Goal: Task Accomplishment & Management: Use online tool/utility

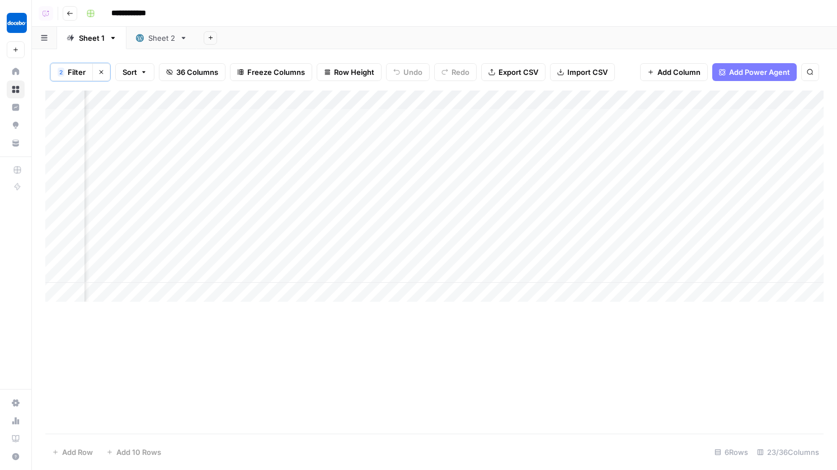
scroll to position [0, 1367]
click at [662, 204] on div "Add Column" at bounding box center [434, 196] width 778 height 211
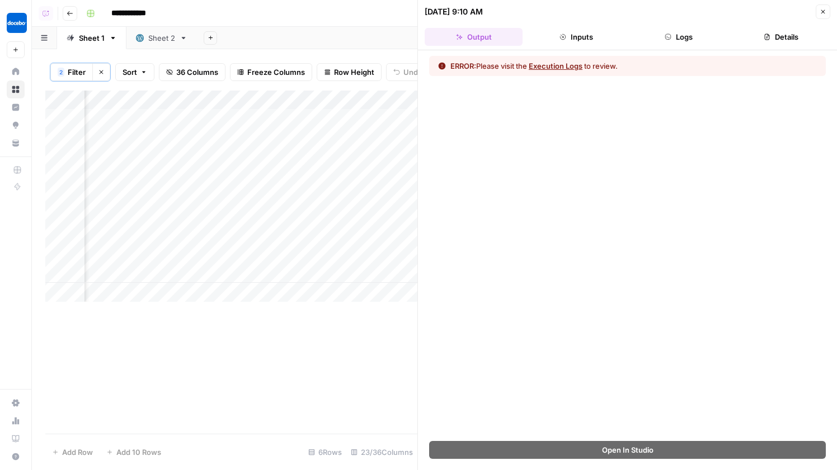
click at [694, 41] on button "Logs" at bounding box center [679, 37] width 98 height 18
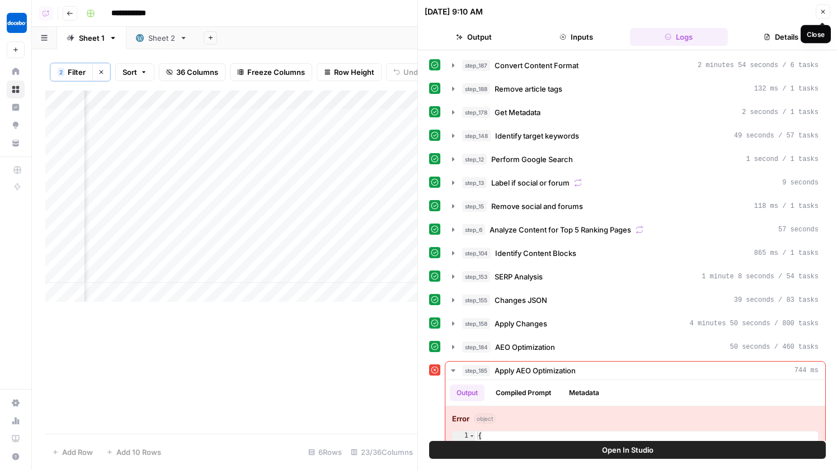
click at [822, 13] on icon "button" at bounding box center [822, 11] width 7 height 7
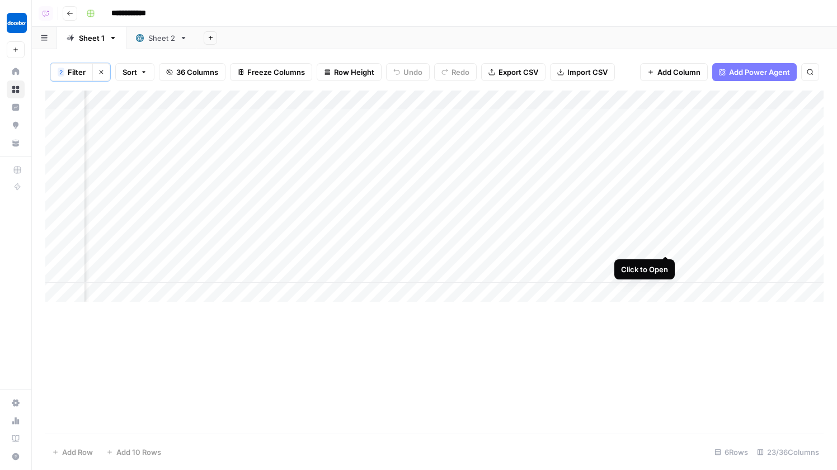
click at [664, 231] on div "Add Column" at bounding box center [434, 196] width 778 height 211
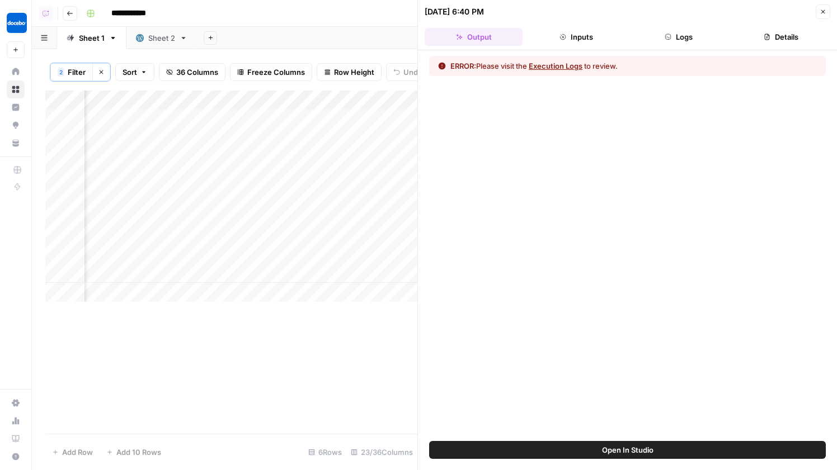
click at [685, 41] on button "Logs" at bounding box center [679, 37] width 98 height 18
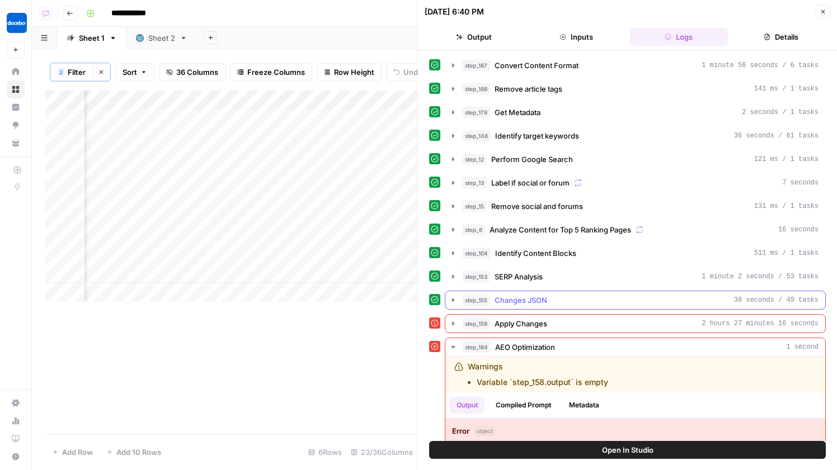
scroll to position [51, 0]
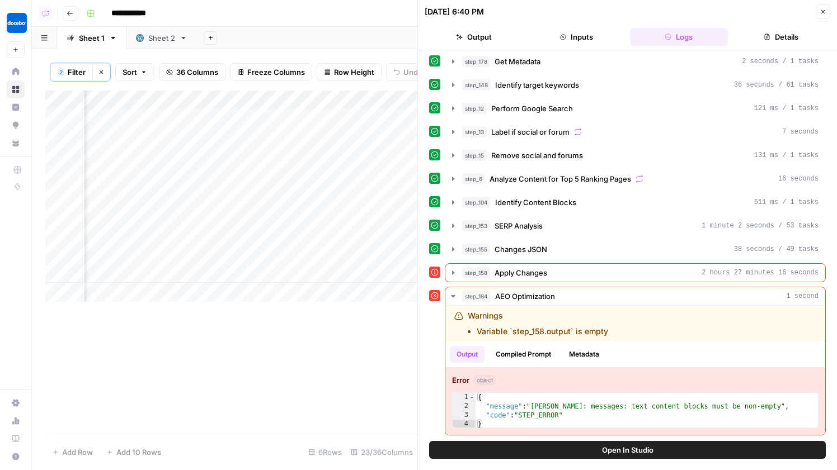
click at [823, 16] on button "Close" at bounding box center [822, 11] width 15 height 15
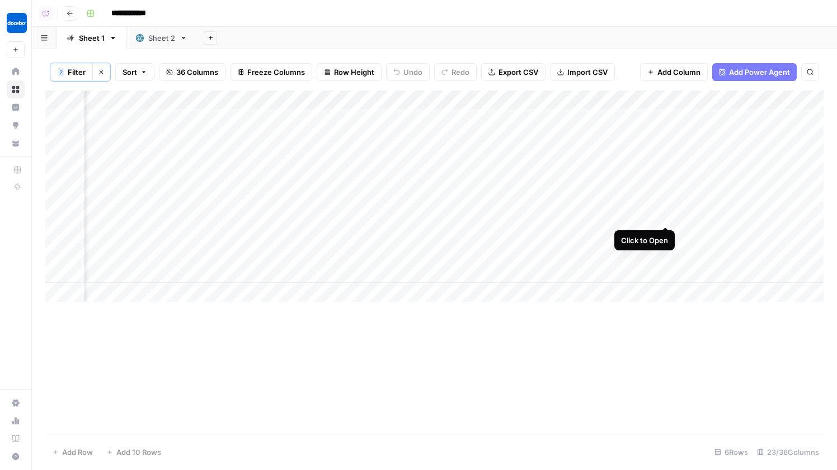
click at [665, 205] on div "Add Column" at bounding box center [434, 196] width 778 height 211
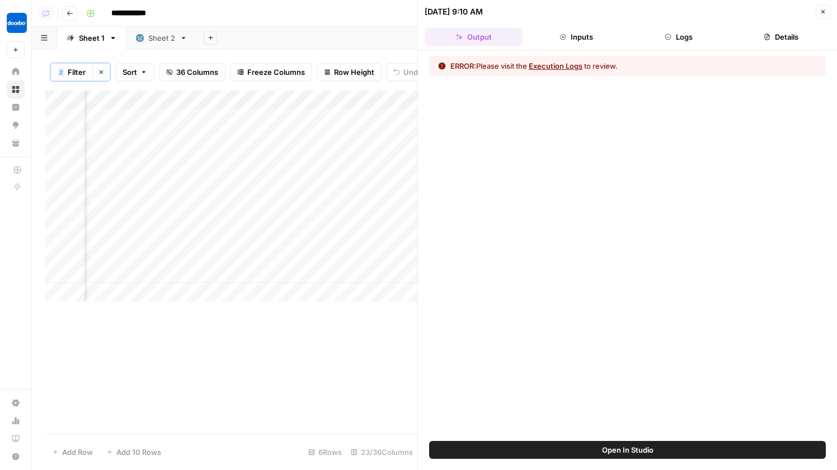
click at [597, 450] on button "Open In Studio" at bounding box center [627, 450] width 396 height 18
click at [670, 41] on button "Logs" at bounding box center [679, 37] width 98 height 18
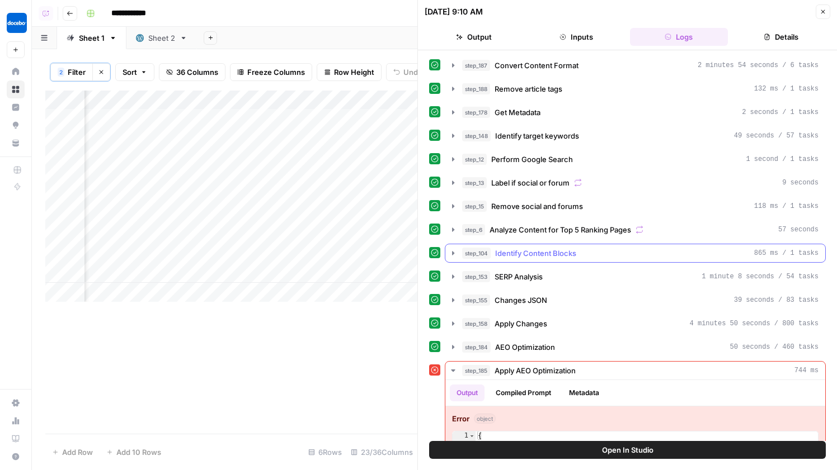
scroll to position [39, 0]
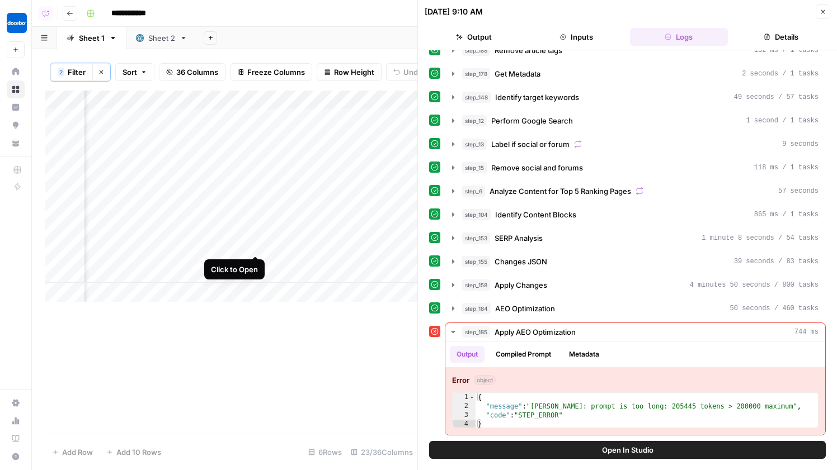
click at [254, 235] on div "Add Column" at bounding box center [231, 196] width 372 height 211
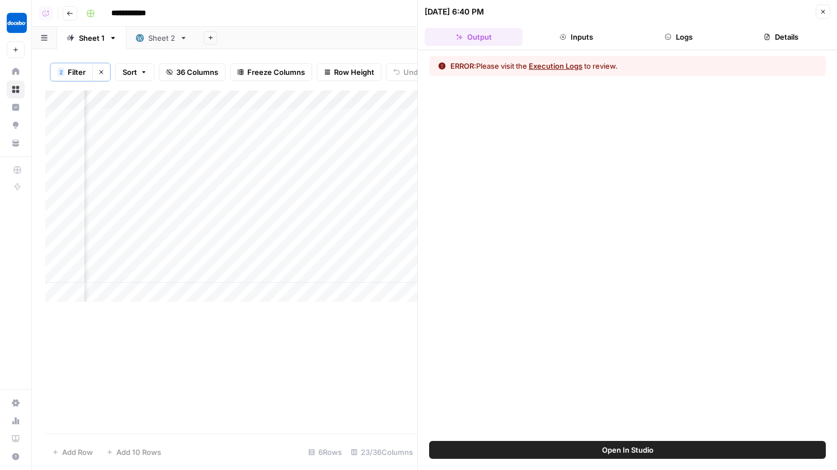
click at [696, 42] on button "Logs" at bounding box center [679, 37] width 98 height 18
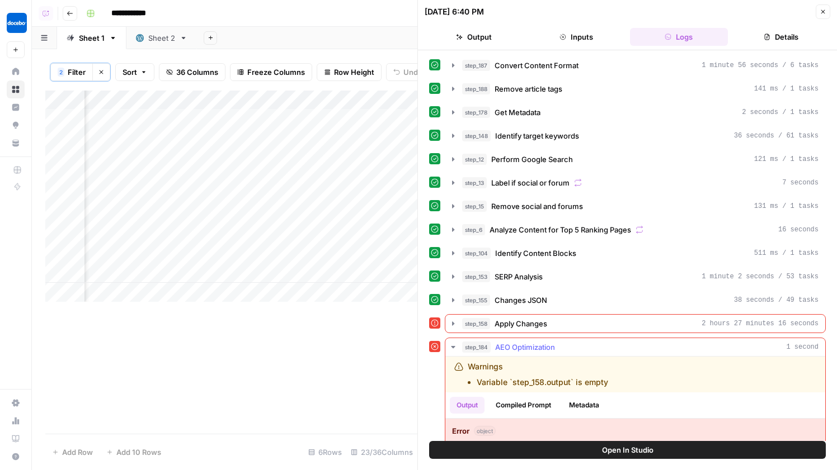
scroll to position [51, 0]
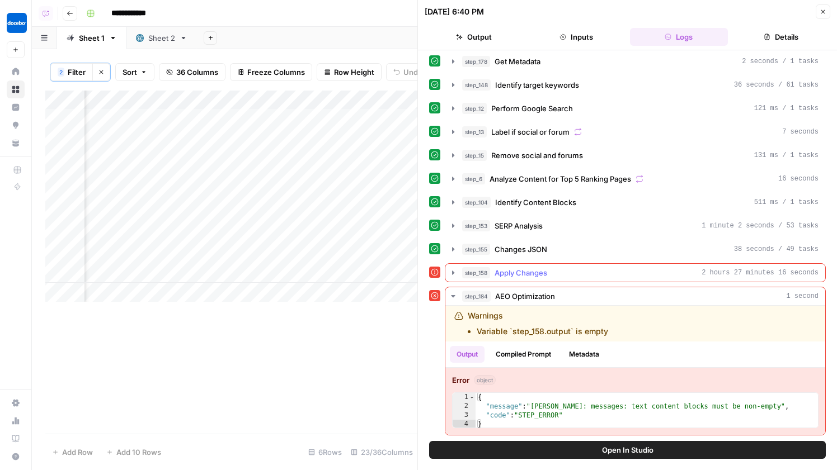
click at [594, 276] on div "step_158 Apply Changes 2 hours 27 minutes 16 seconds" at bounding box center [640, 272] width 356 height 11
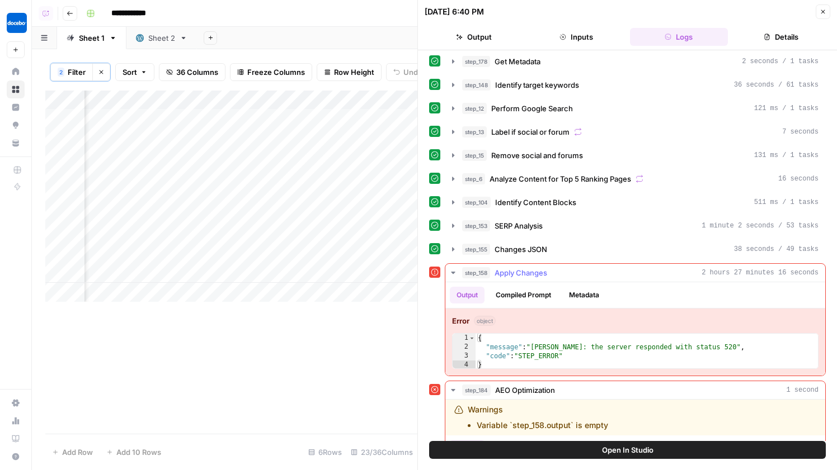
type textarea "**********"
drag, startPoint x: 733, startPoint y: 350, endPoint x: 721, endPoint y: 348, distance: 11.9
click at [721, 348] on div "{ "message" : "Claude Error: the server responded with status 520" , "code" : "…" at bounding box center [646, 361] width 342 height 54
drag, startPoint x: 735, startPoint y: 344, endPoint x: 533, endPoint y: 345, distance: 201.3
click at [533, 345] on div "{ "message" : "Claude Error: the server responded with status 520" , "code" : "…" at bounding box center [646, 361] width 342 height 54
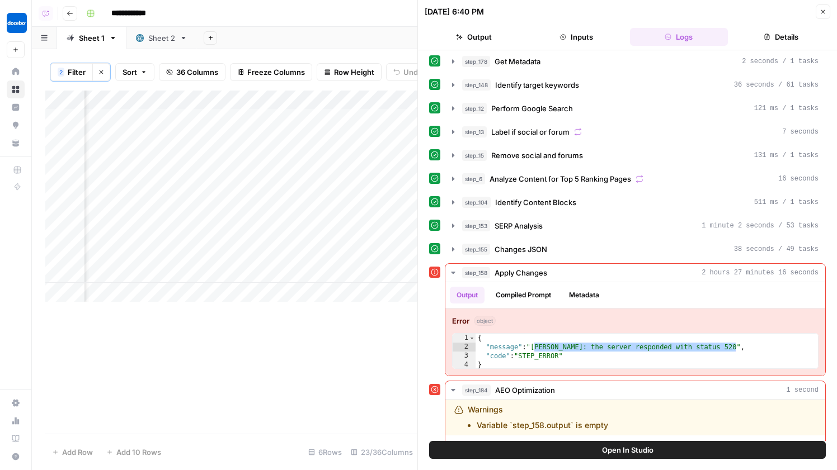
click at [579, 457] on button "Open In Studio" at bounding box center [627, 450] width 396 height 18
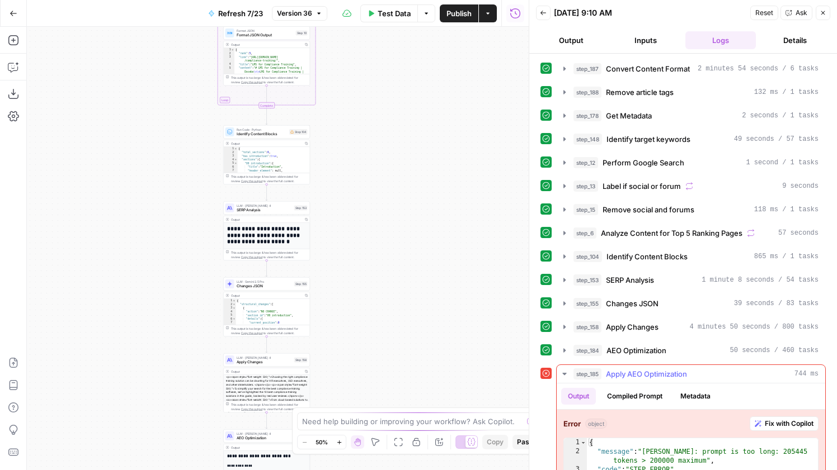
scroll to position [25, 0]
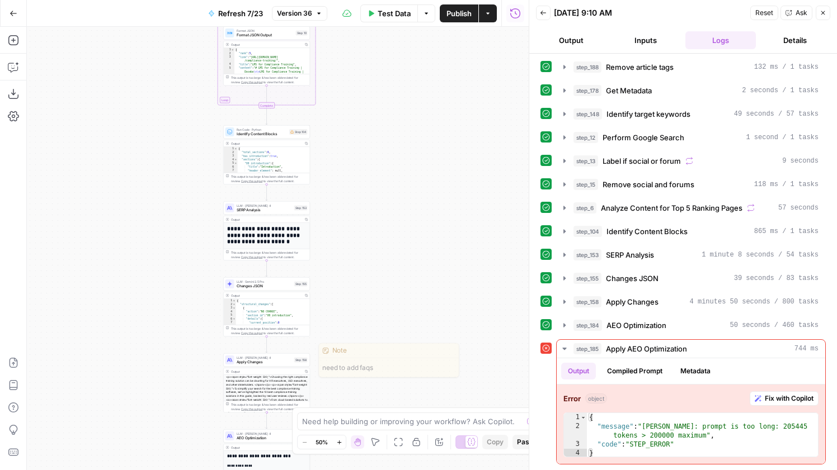
click at [282, 368] on div "Output Copy" at bounding box center [267, 371] width 86 height 7
click at [645, 376] on button "Compiled Prompt" at bounding box center [634, 371] width 69 height 17
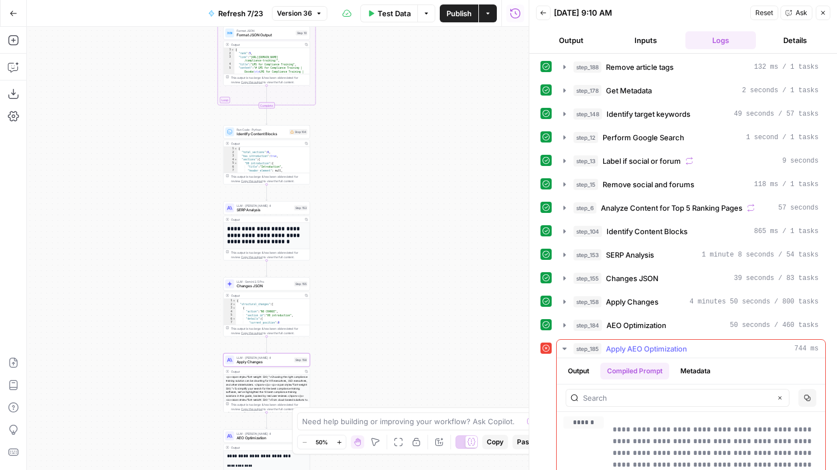
scroll to position [0, 0]
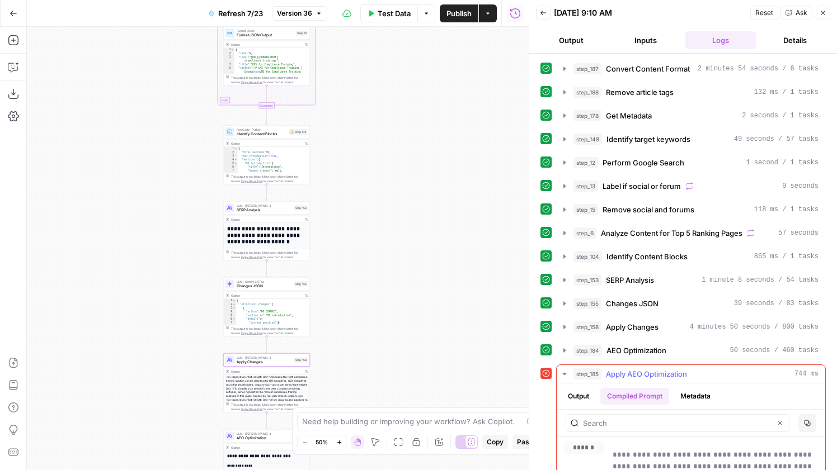
click at [572, 404] on button "Output" at bounding box center [578, 396] width 35 height 17
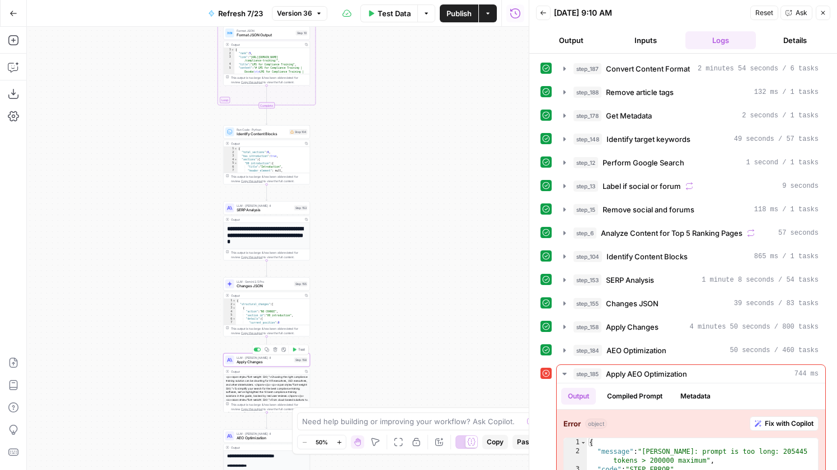
click at [286, 364] on span "Apply Changes" at bounding box center [264, 363] width 55 height 6
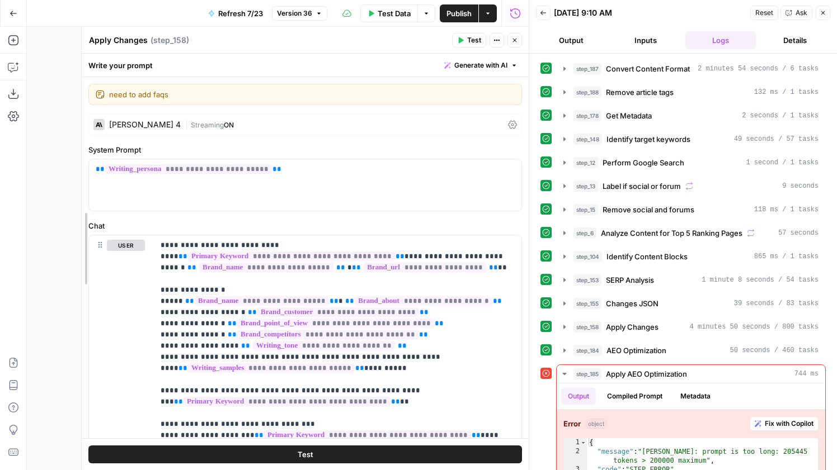
drag, startPoint x: 206, startPoint y: 327, endPoint x: 62, endPoint y: 292, distance: 147.8
click at [62, 292] on body "**********" at bounding box center [418, 235] width 837 height 470
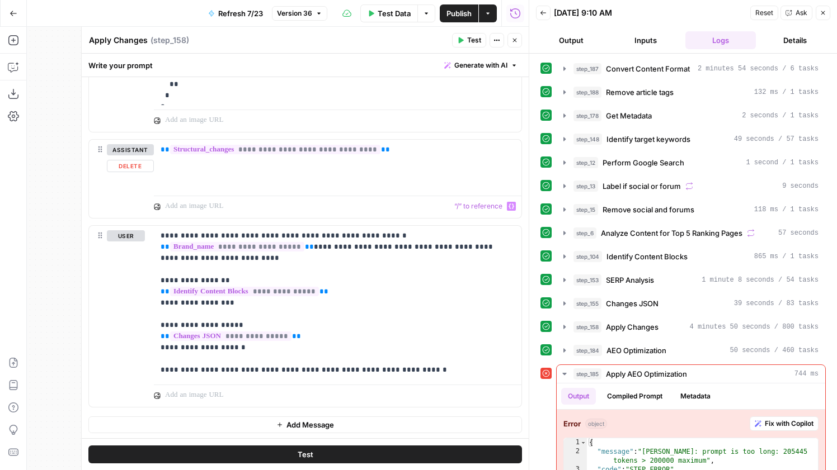
scroll to position [1163, 0]
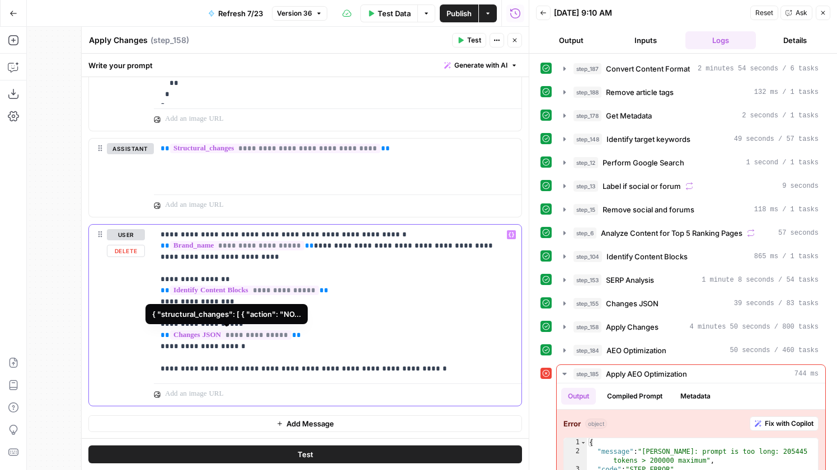
click at [252, 337] on span "**********" at bounding box center [230, 335] width 121 height 10
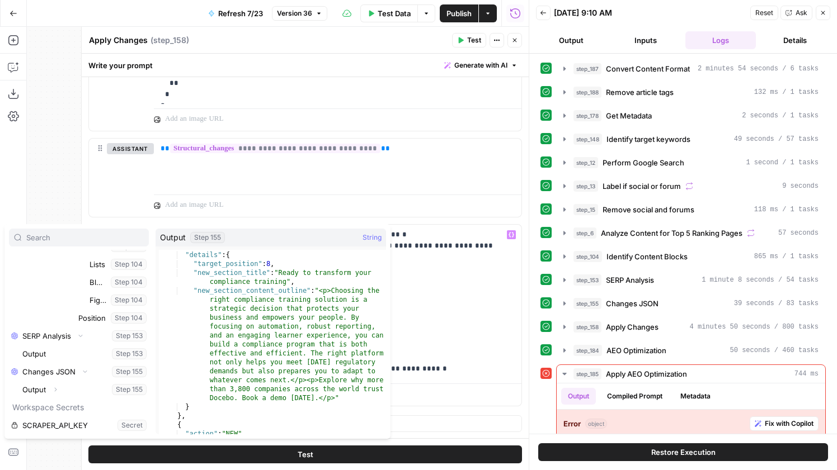
scroll to position [1303, 0]
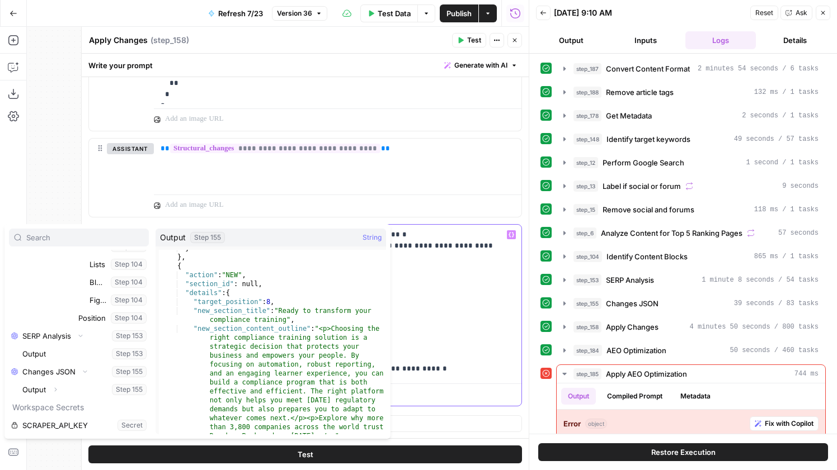
click at [465, 290] on p "**********" at bounding box center [337, 301] width 354 height 145
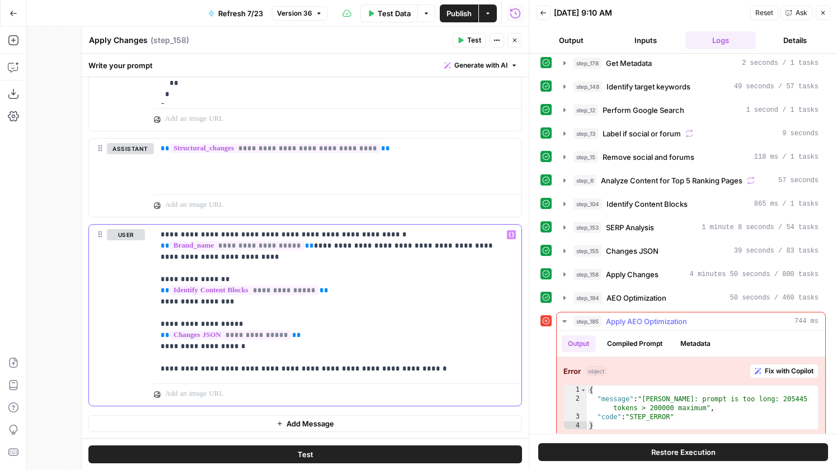
scroll to position [62, 0]
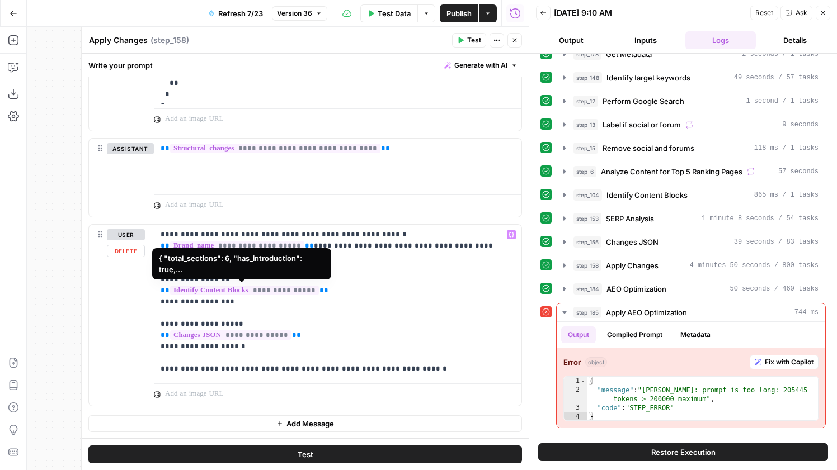
click at [265, 292] on span "**********" at bounding box center [244, 291] width 149 height 10
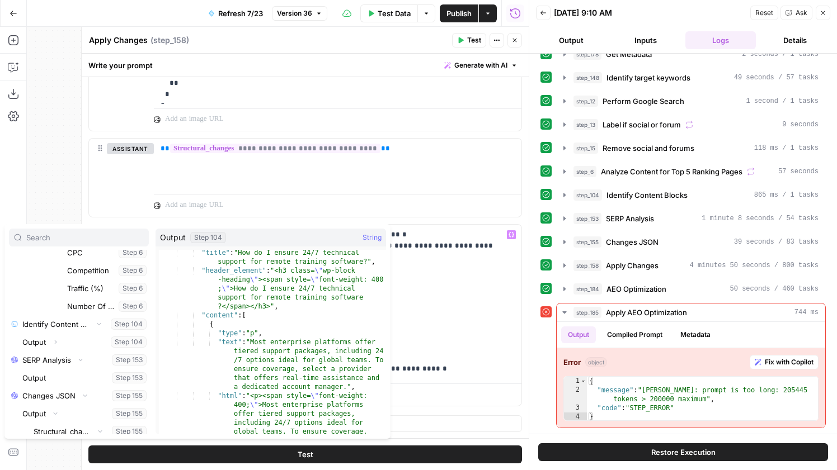
scroll to position [18139, 0]
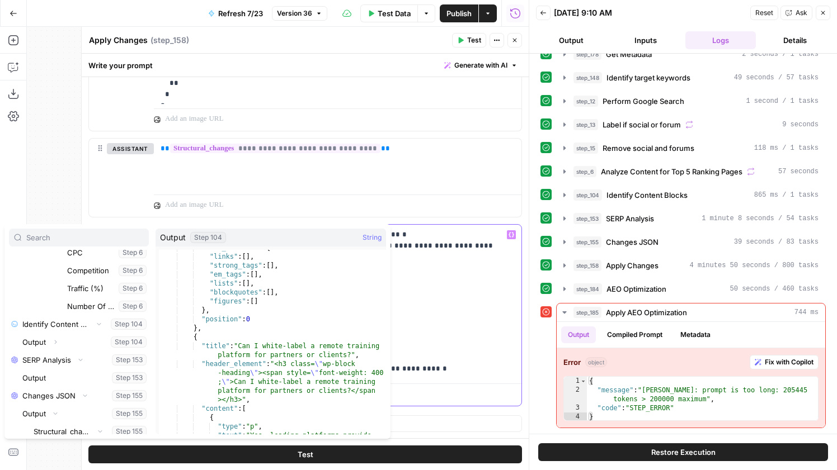
click at [292, 8] on span "Version 36" at bounding box center [294, 13] width 35 height 10
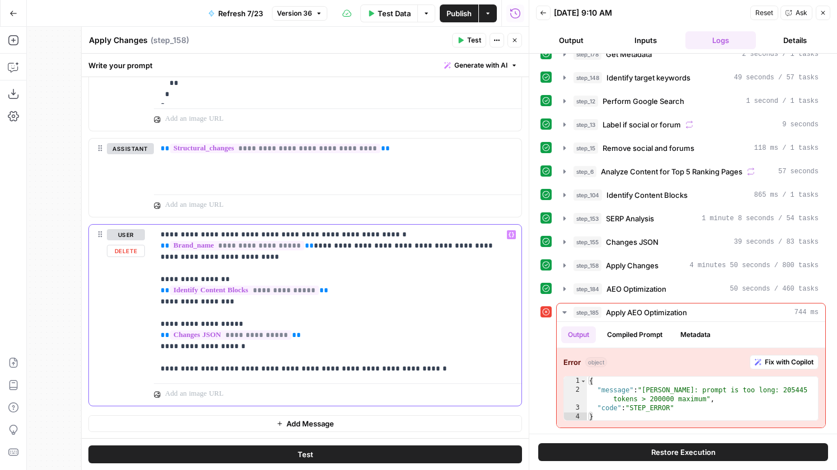
click at [205, 315] on p "**********" at bounding box center [337, 301] width 354 height 145
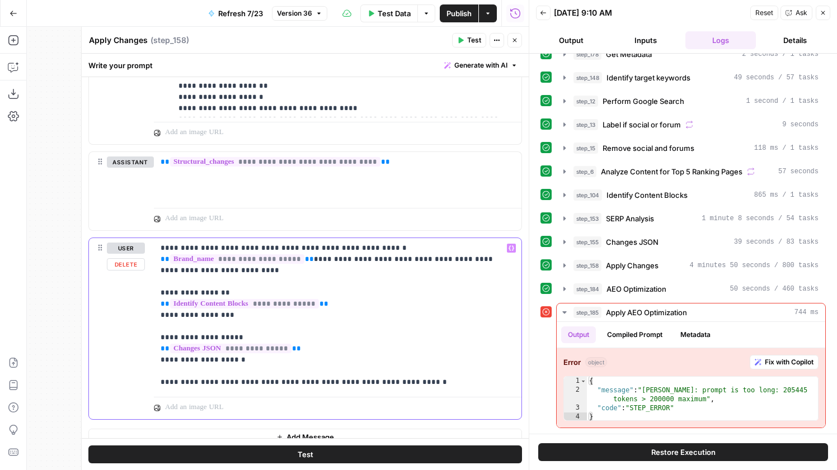
scroll to position [1163, 0]
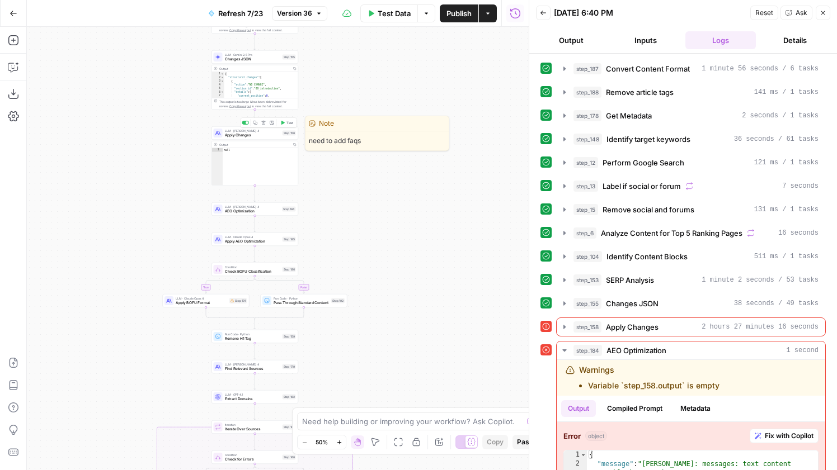
click at [287, 119] on button "Test" at bounding box center [286, 122] width 17 height 7
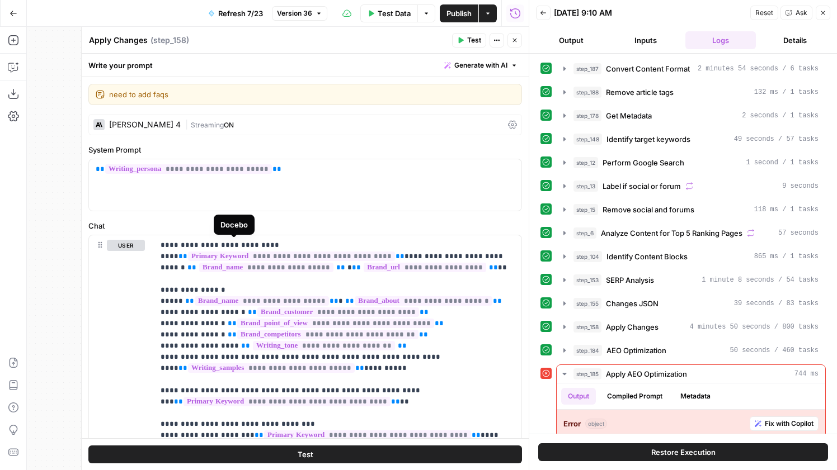
scroll to position [906, 0]
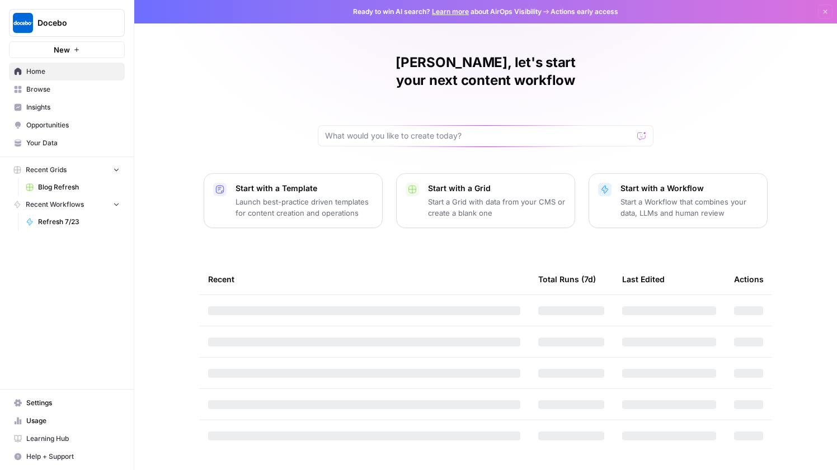
click at [72, 144] on span "Your Data" at bounding box center [72, 143] width 93 height 10
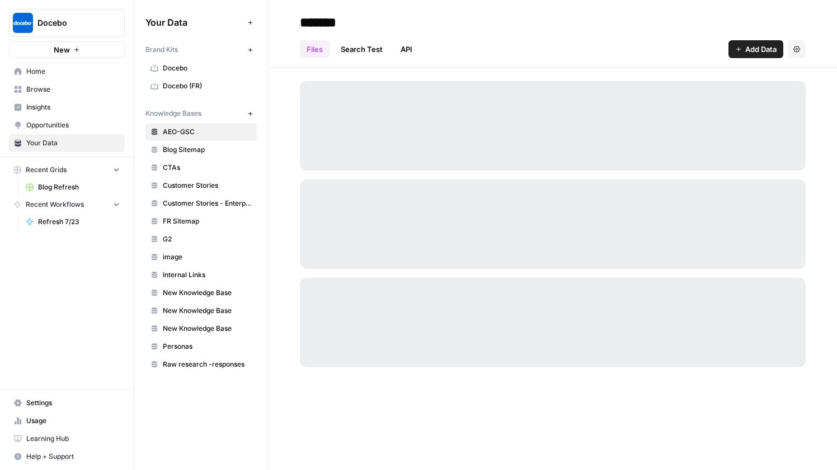
click at [78, 118] on link "Opportunities" at bounding box center [67, 125] width 116 height 18
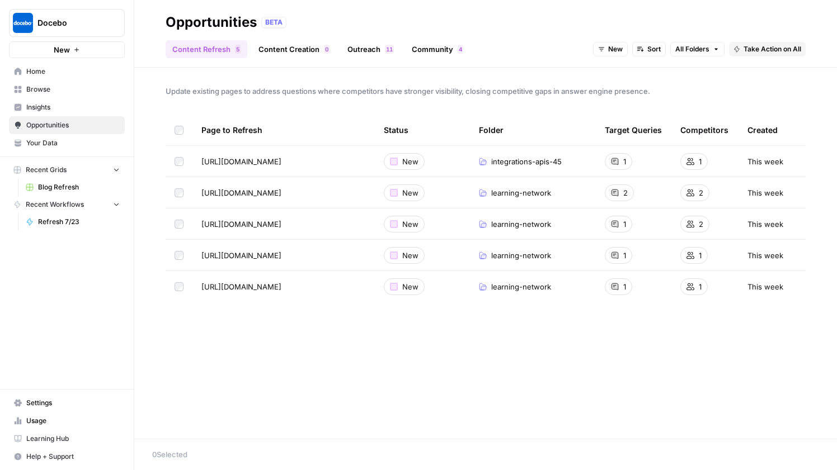
click at [59, 106] on span "Insights" at bounding box center [72, 107] width 93 height 10
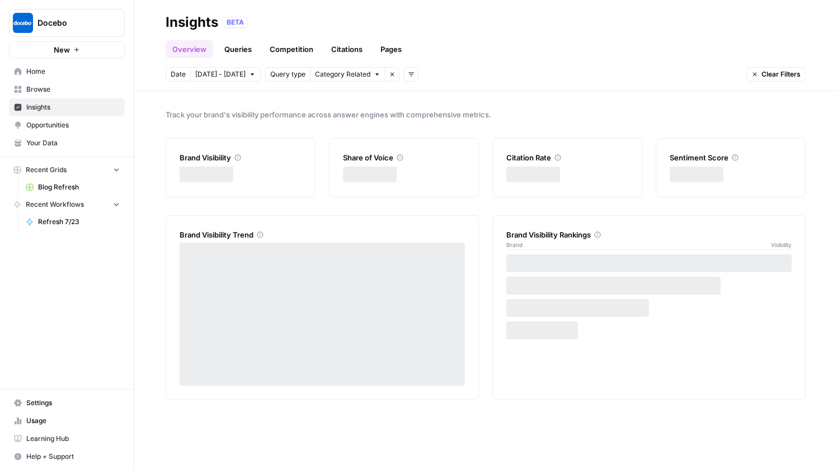
click at [50, 89] on span "Browse" at bounding box center [72, 89] width 93 height 10
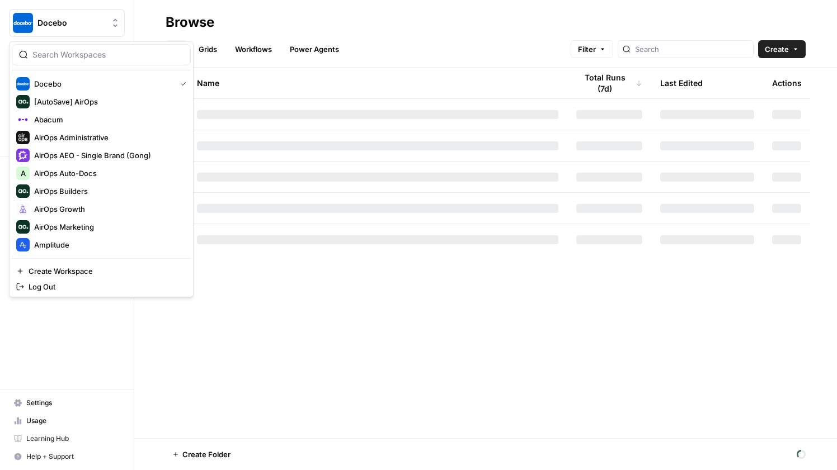
click at [70, 30] on button "Docebo" at bounding box center [67, 23] width 116 height 28
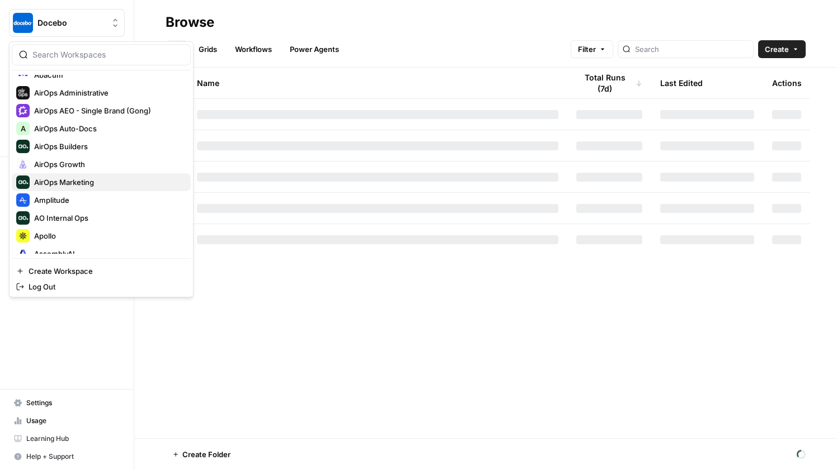
scroll to position [46, 0]
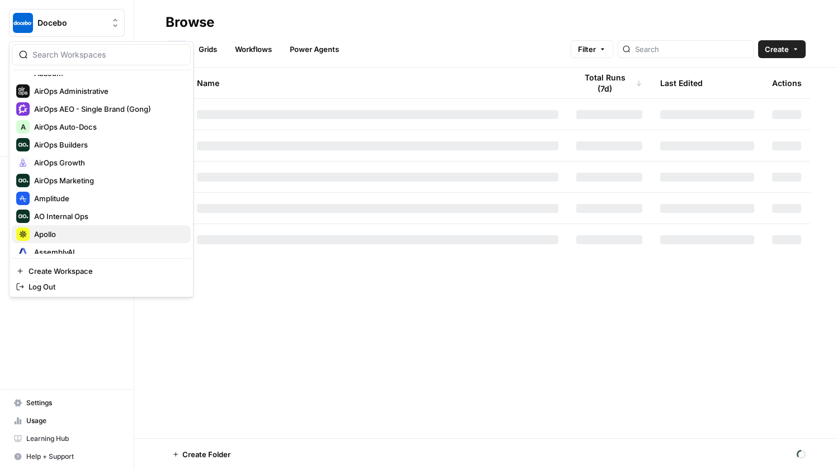
click at [75, 231] on span "Apollo" at bounding box center [108, 234] width 148 height 11
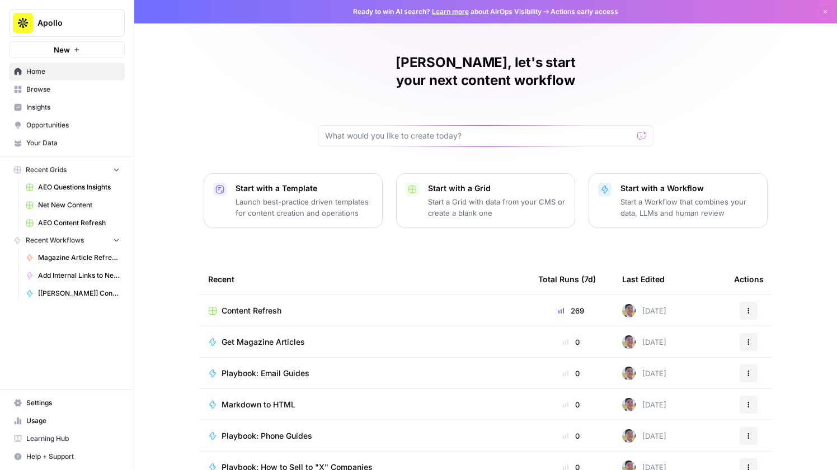
click at [73, 403] on span "Settings" at bounding box center [72, 403] width 93 height 10
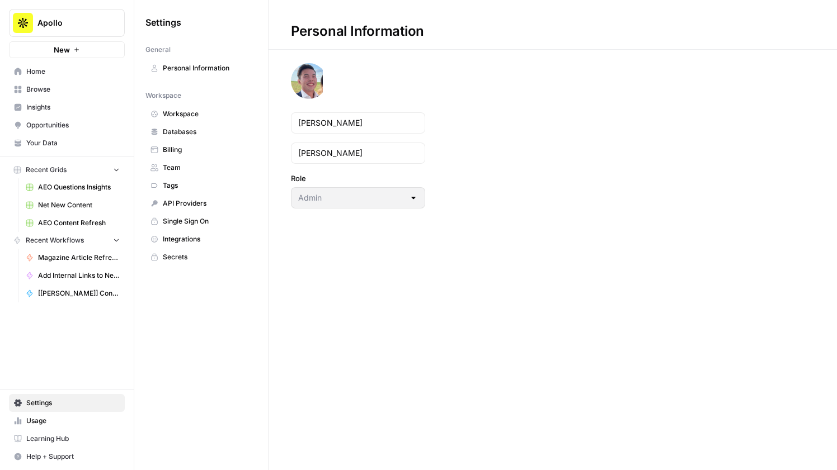
click at [197, 238] on span "Integrations" at bounding box center [207, 239] width 89 height 10
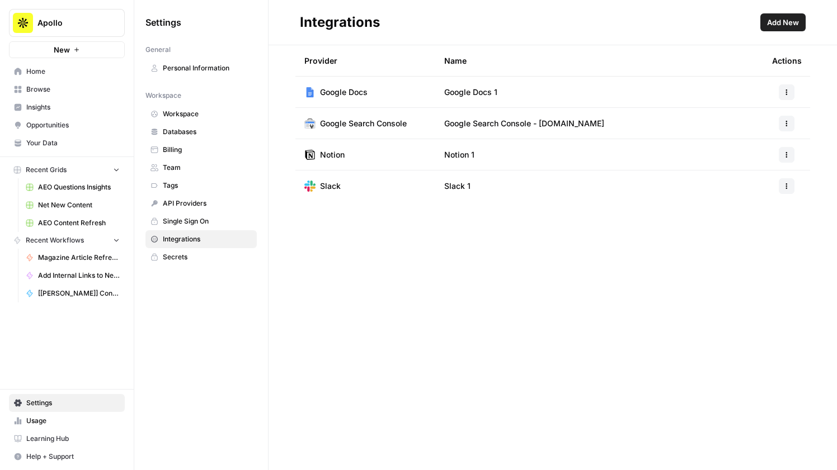
click at [781, 17] on span "Add New" at bounding box center [783, 22] width 32 height 11
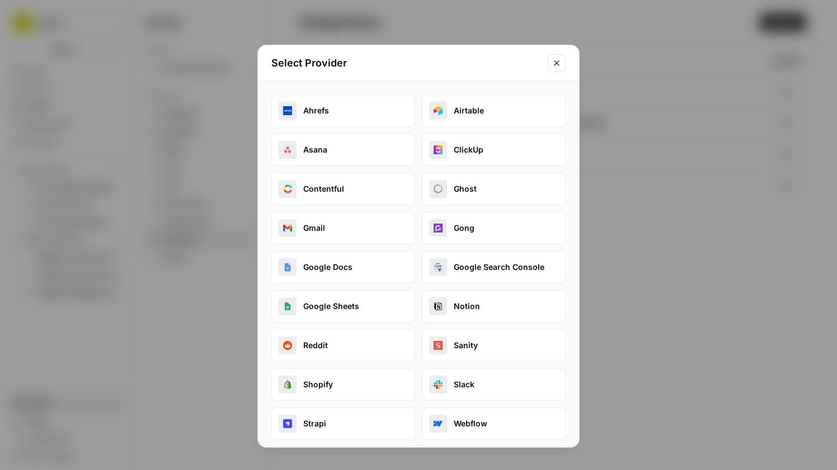
click at [552, 61] on icon "Close modal" at bounding box center [556, 63] width 9 height 9
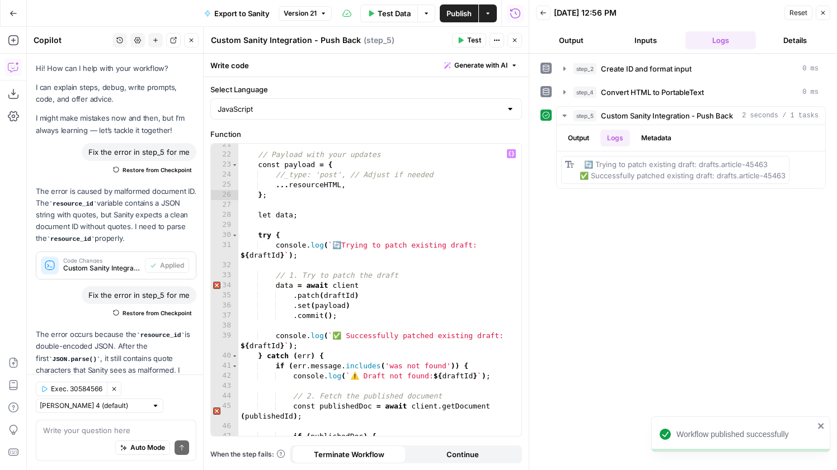
scroll to position [74, 0]
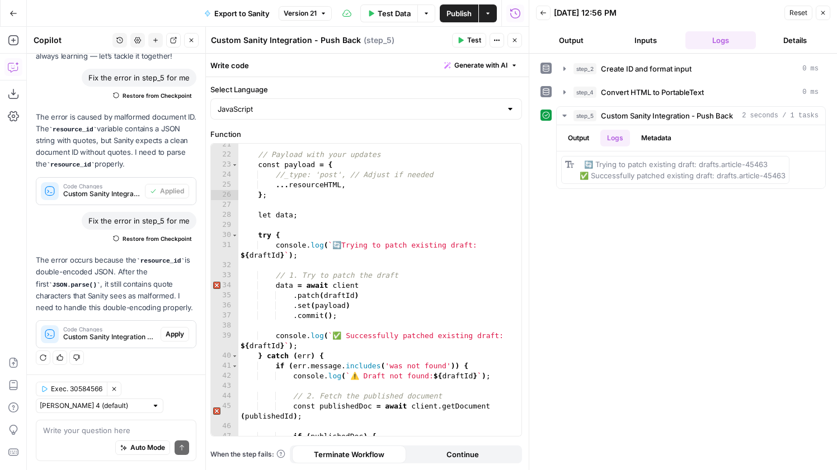
click at [8, 13] on button "Go Back" at bounding box center [13, 13] width 20 height 20
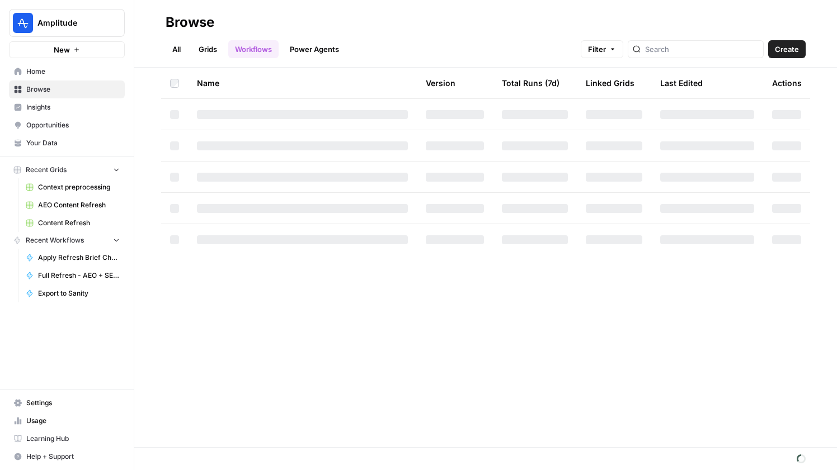
click at [72, 29] on button "Amplitude" at bounding box center [67, 23] width 116 height 28
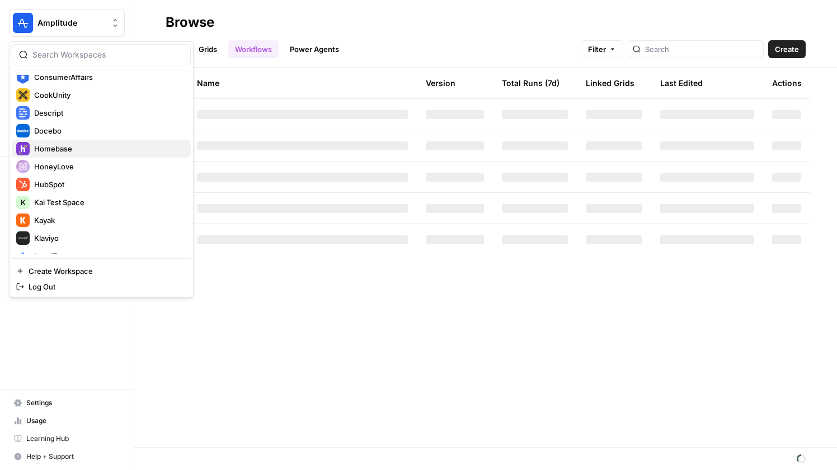
scroll to position [403, 0]
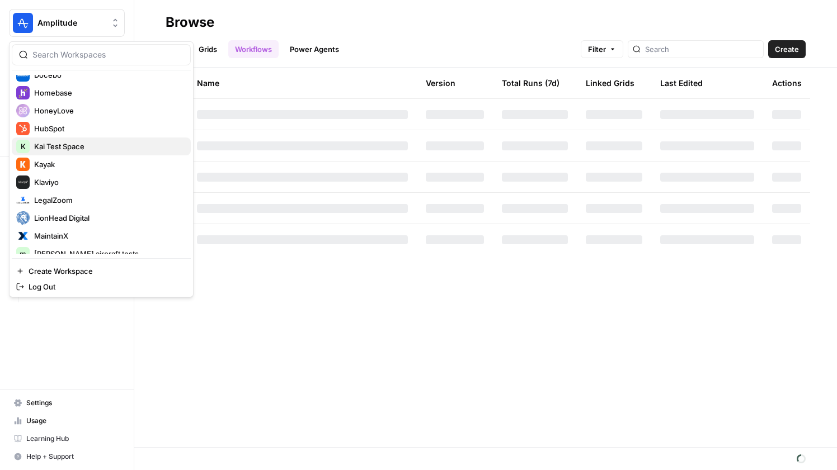
click at [88, 144] on span "Kai Test Space" at bounding box center [108, 146] width 148 height 11
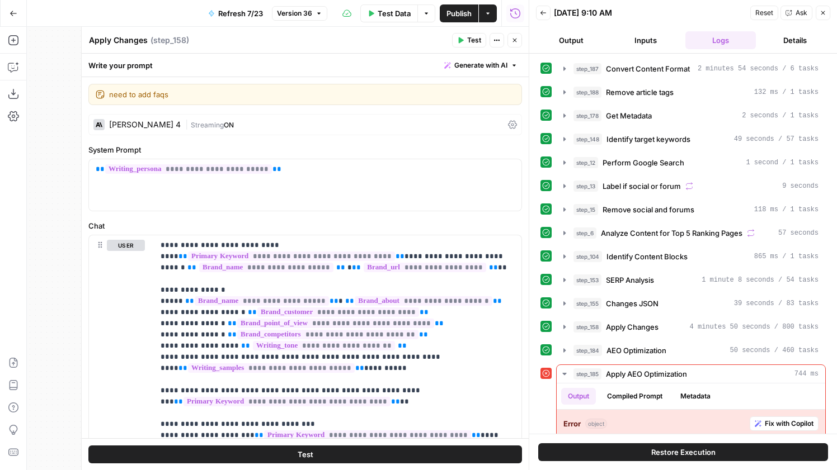
scroll to position [906, 0]
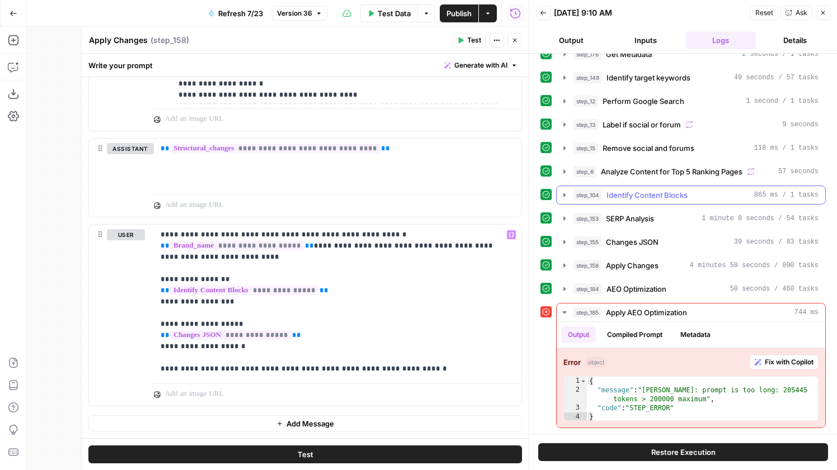
click at [689, 199] on div "step_104 Identify Content Blocks 865 ms / 1 tasks" at bounding box center [695, 195] width 245 height 11
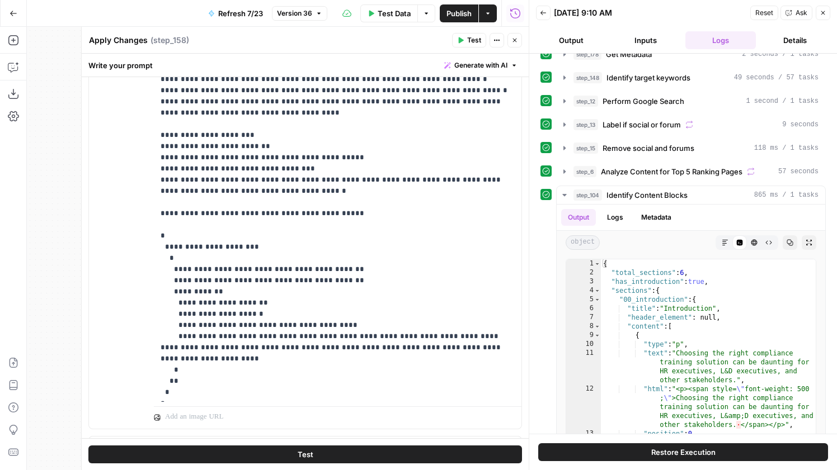
scroll to position [1163, 0]
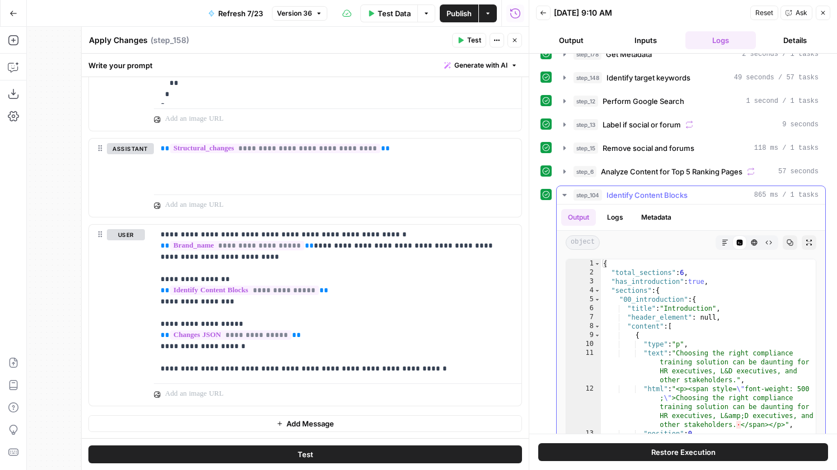
click at [720, 242] on button "Markdown" at bounding box center [724, 242] width 15 height 15
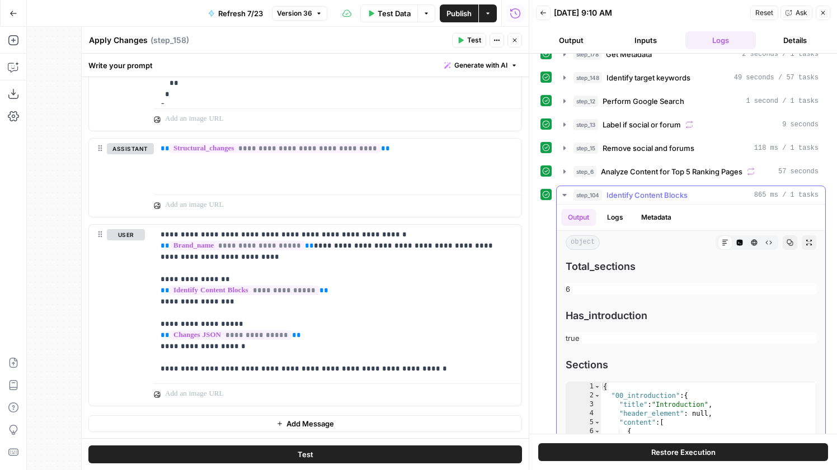
click at [645, 194] on span "Identify Content Blocks" at bounding box center [646, 195] width 81 height 11
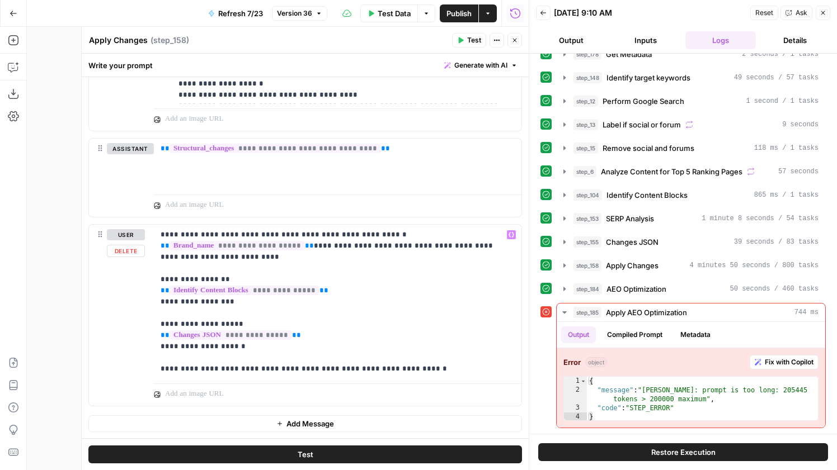
click at [313, 11] on button "Version 36" at bounding box center [299, 13] width 55 height 15
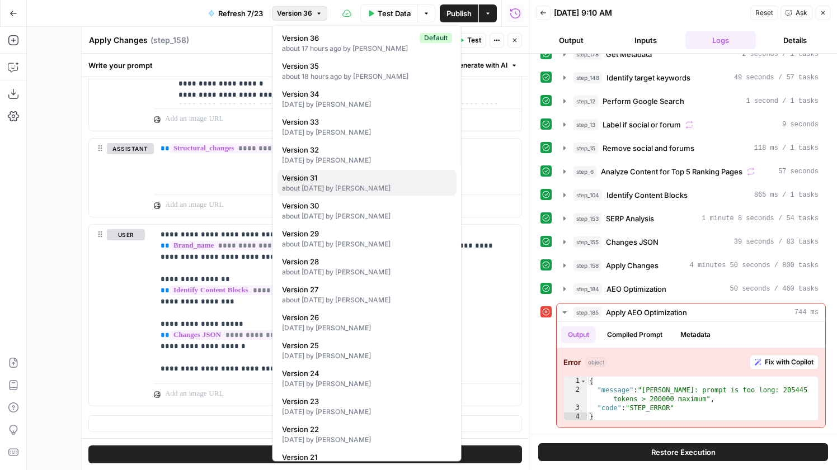
click at [350, 179] on span "Version 31" at bounding box center [365, 177] width 166 height 11
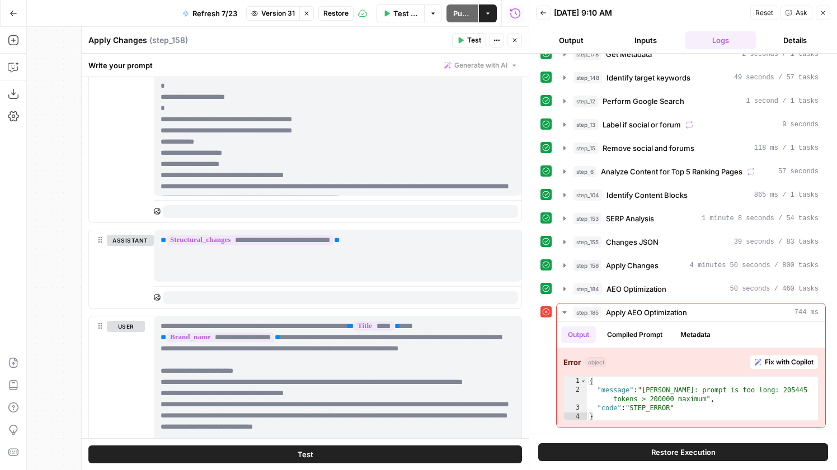
scroll to position [1185, 0]
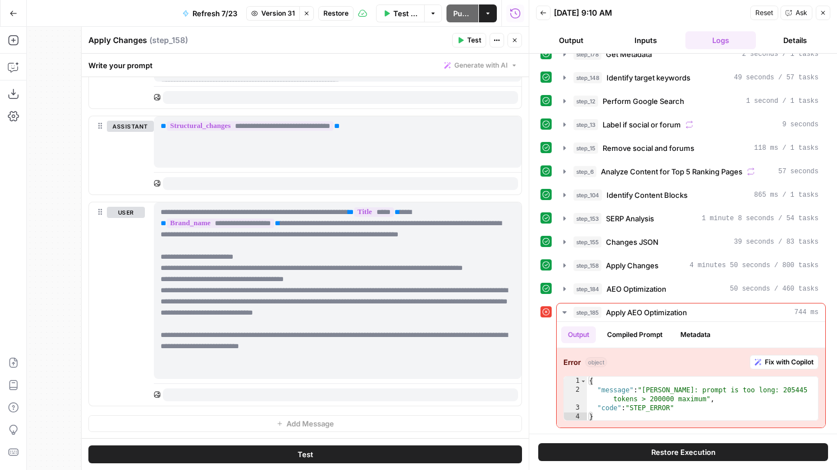
click at [306, 13] on icon "button" at bounding box center [306, 13] width 4 height 4
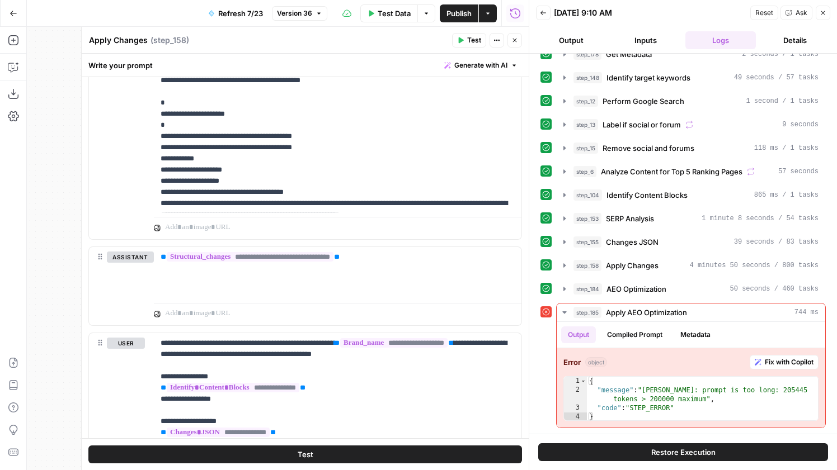
scroll to position [1163, 0]
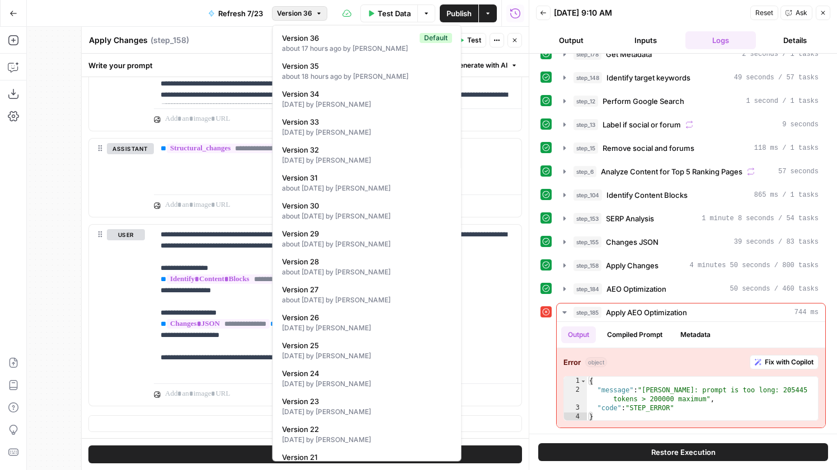
click at [310, 8] on span "Version 36" at bounding box center [294, 13] width 35 height 10
click at [375, 188] on div "about 1 month ago by William Reed" at bounding box center [367, 188] width 170 height 10
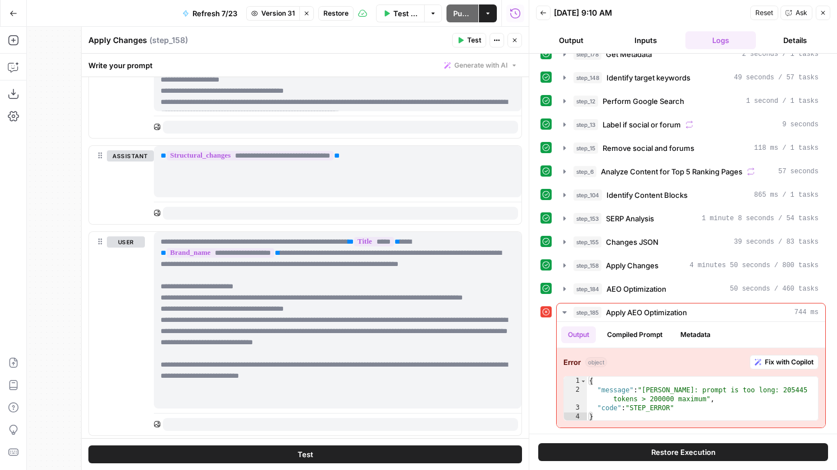
scroll to position [1185, 0]
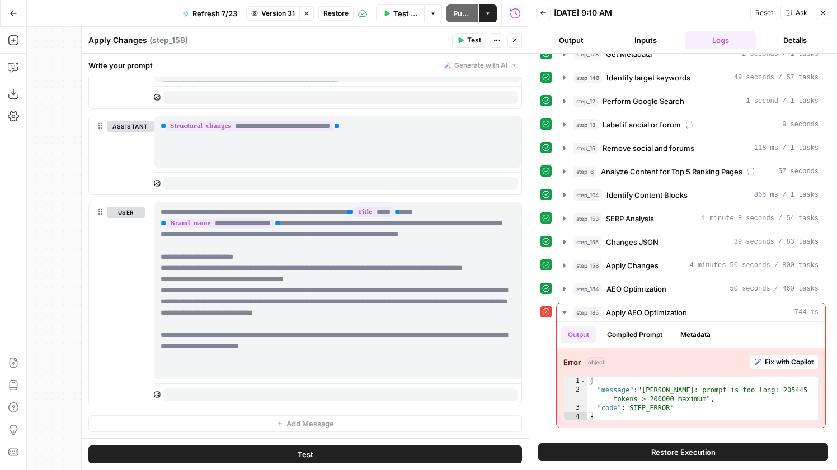
drag, startPoint x: 343, startPoint y: 371, endPoint x: 138, endPoint y: 195, distance: 270.1
click at [301, 307] on p "**********" at bounding box center [337, 291] width 354 height 168
drag, startPoint x: 362, startPoint y: 375, endPoint x: 147, endPoint y: 207, distance: 272.9
click at [146, 207] on div "**********" at bounding box center [305, 304] width 432 height 204
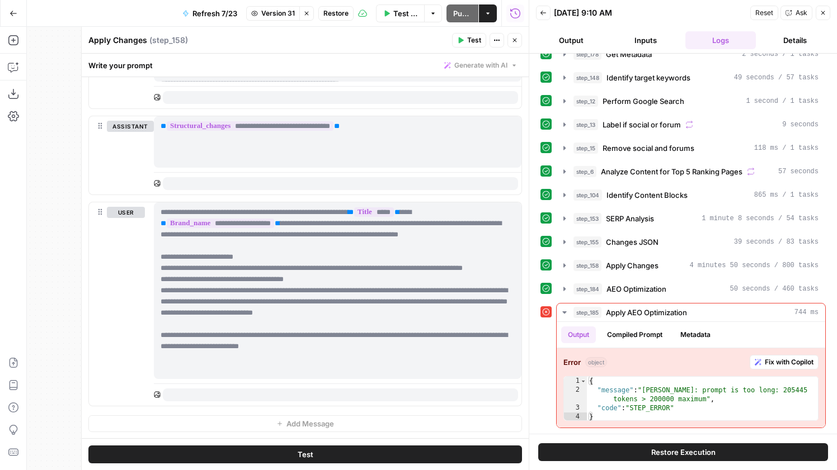
copy div "**********"
click at [515, 42] on icon "button" at bounding box center [514, 40] width 7 height 7
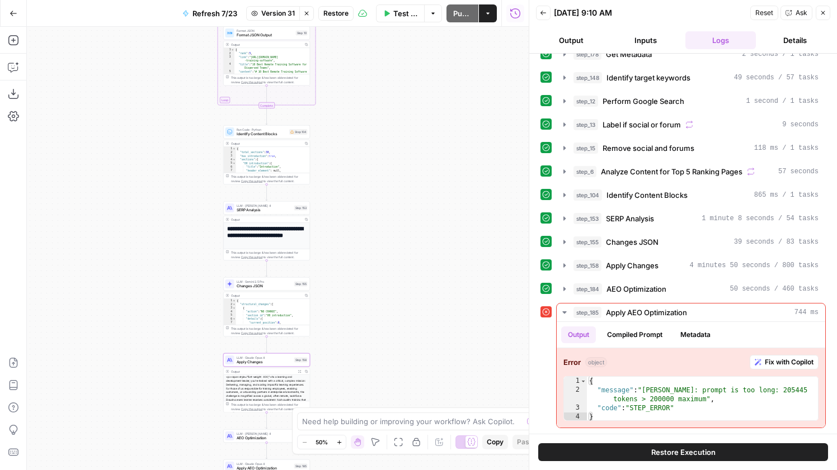
click at [304, 18] on button "Stop viewing" at bounding box center [306, 13] width 15 height 15
click at [268, 360] on span "Apply Changes" at bounding box center [264, 363] width 55 height 6
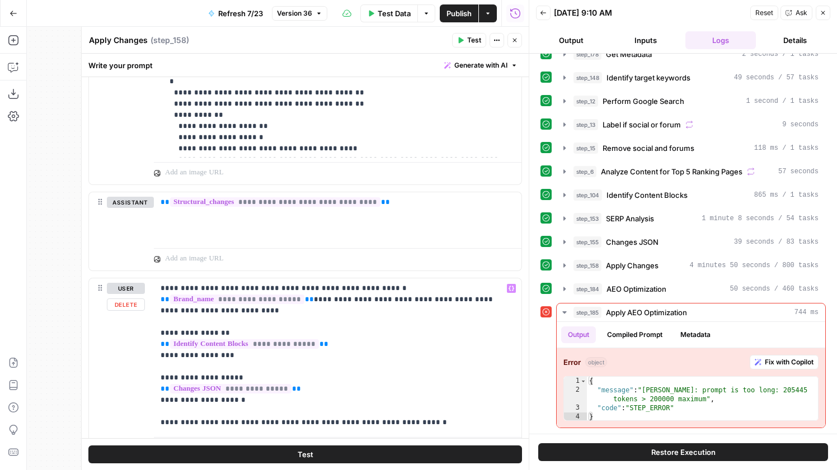
scroll to position [1163, 0]
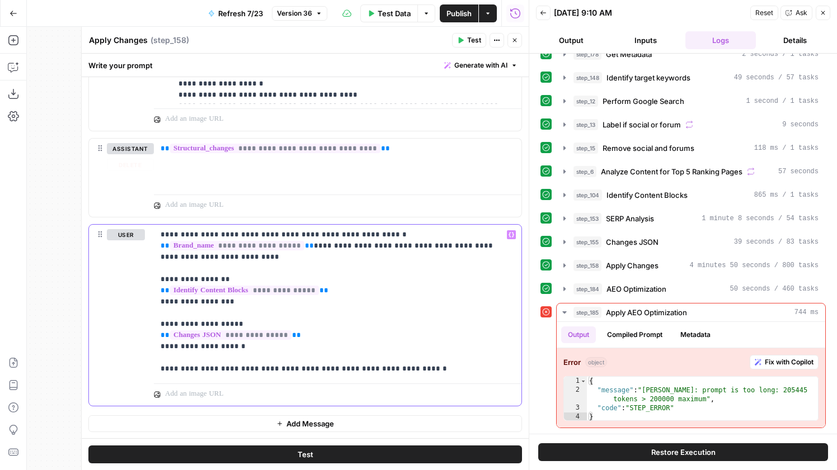
drag, startPoint x: 418, startPoint y: 370, endPoint x: 74, endPoint y: 178, distance: 393.8
click at [74, 178] on body "Docebo New Home Browse Insights Opportunities Your Data Recent Grids Blog Refre…" at bounding box center [418, 235] width 837 height 470
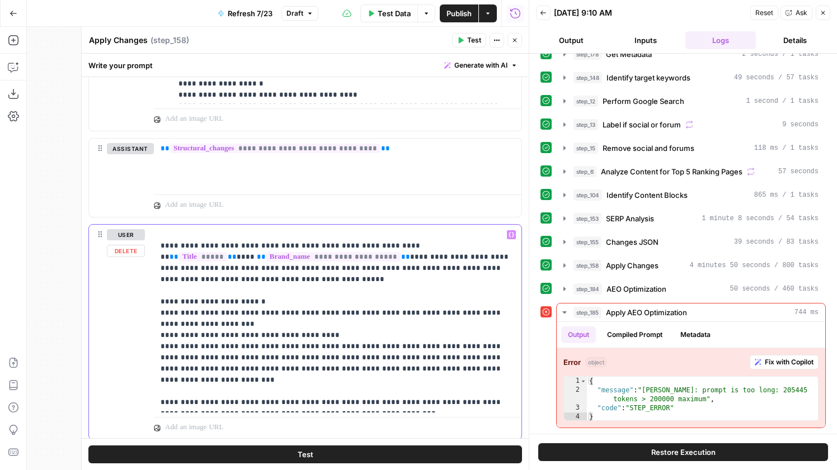
click at [162, 244] on p "**********" at bounding box center [337, 318] width 354 height 179
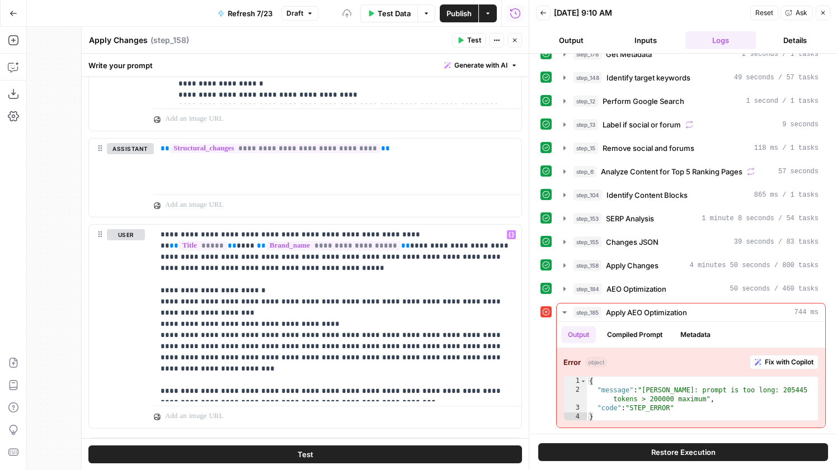
click at [476, 32] on header "Apply Changes Apply Changes ( step_158 ) Test Actions Close" at bounding box center [305, 40] width 447 height 27
click at [475, 39] on span "Test" at bounding box center [474, 40] width 14 height 10
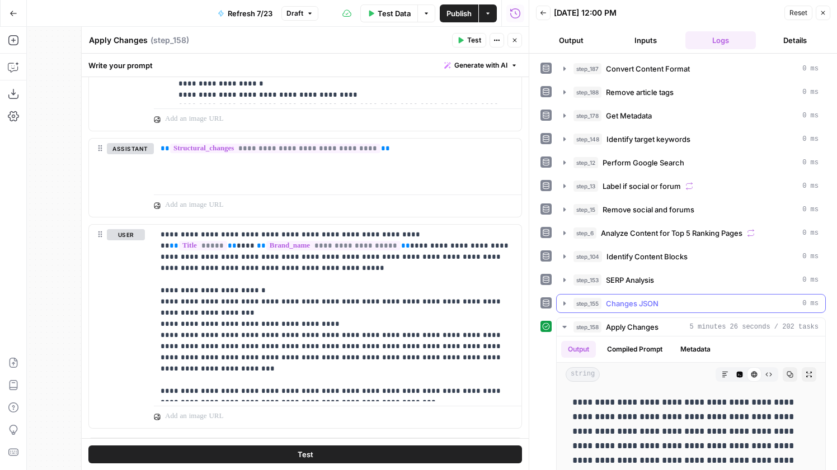
click at [628, 305] on span "Changes JSON" at bounding box center [632, 303] width 53 height 11
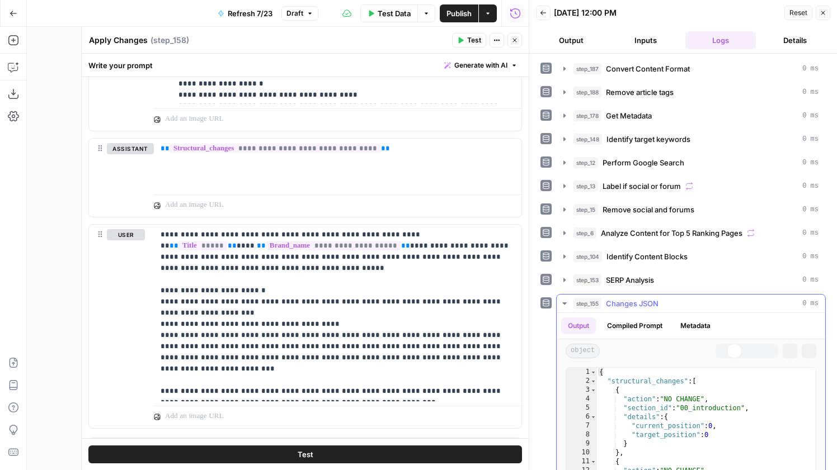
click at [628, 305] on span "Changes JSON" at bounding box center [632, 303] width 53 height 11
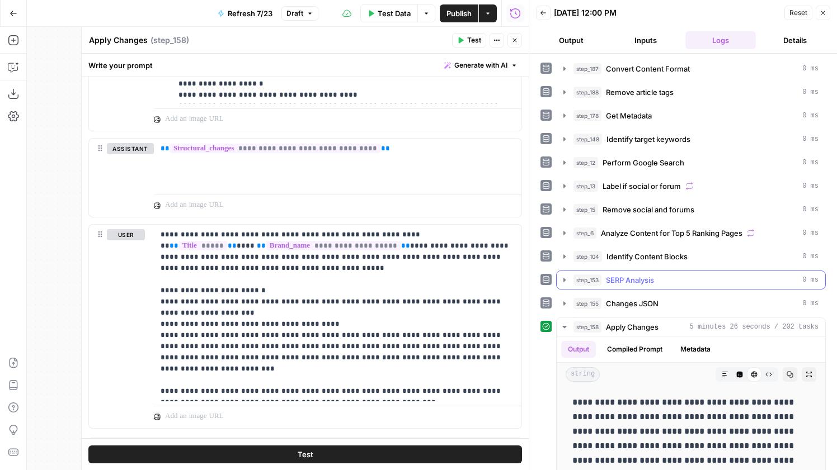
click at [631, 279] on span "SERP Analysis" at bounding box center [630, 280] width 48 height 11
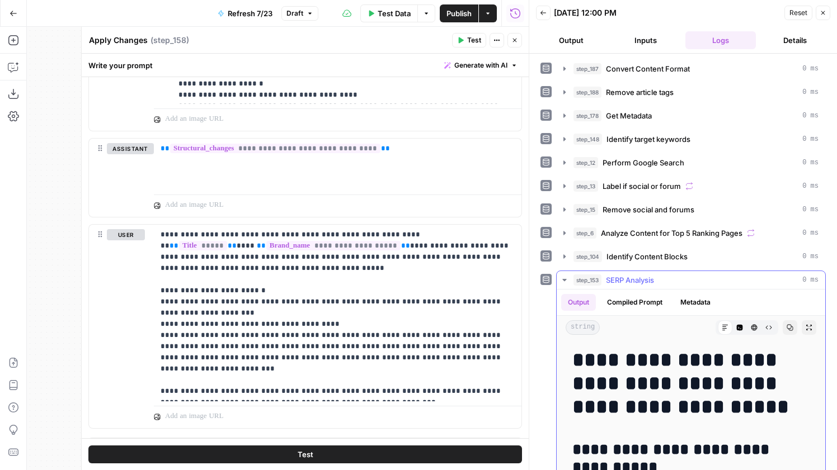
click at [631, 279] on span "SERP Analysis" at bounding box center [630, 280] width 48 height 11
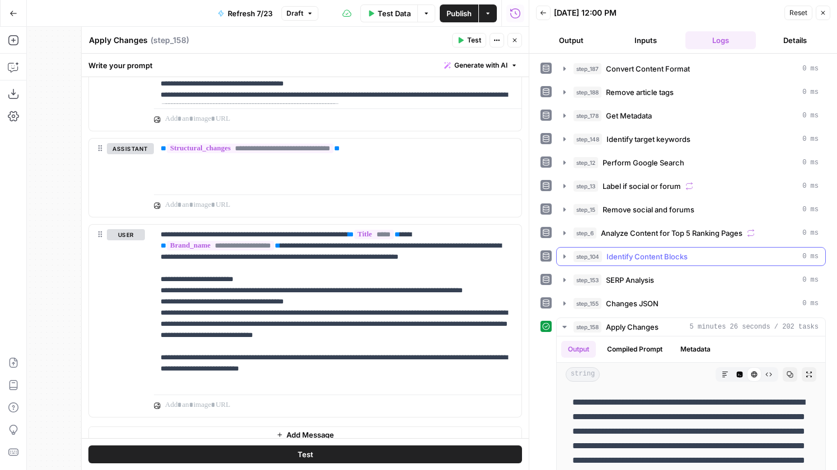
click at [641, 254] on span "Identify Content Blocks" at bounding box center [646, 256] width 81 height 11
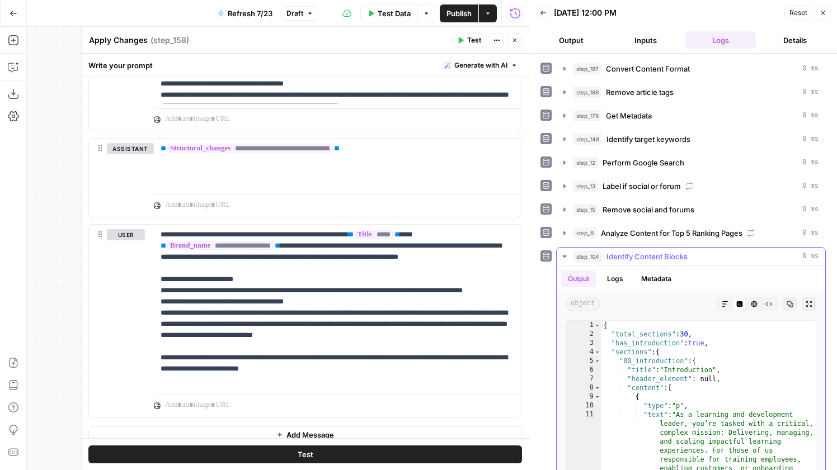
click at [641, 254] on span "Identify Content Blocks" at bounding box center [646, 256] width 81 height 11
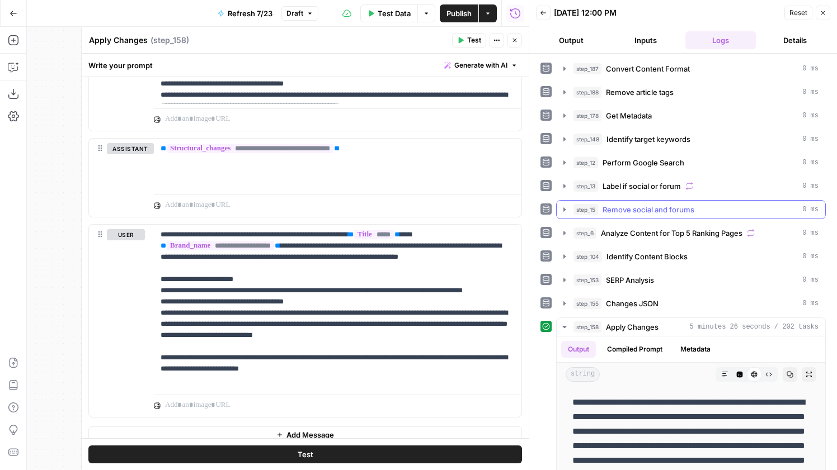
click at [646, 203] on button "step_15 Remove social and forums 0 ms" at bounding box center [690, 210] width 268 height 18
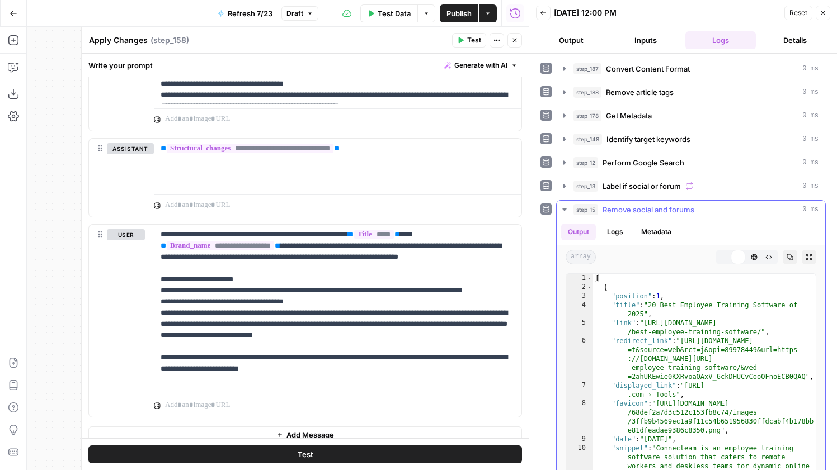
click at [646, 203] on button "step_15 Remove social and forums 0 ms" at bounding box center [690, 210] width 268 height 18
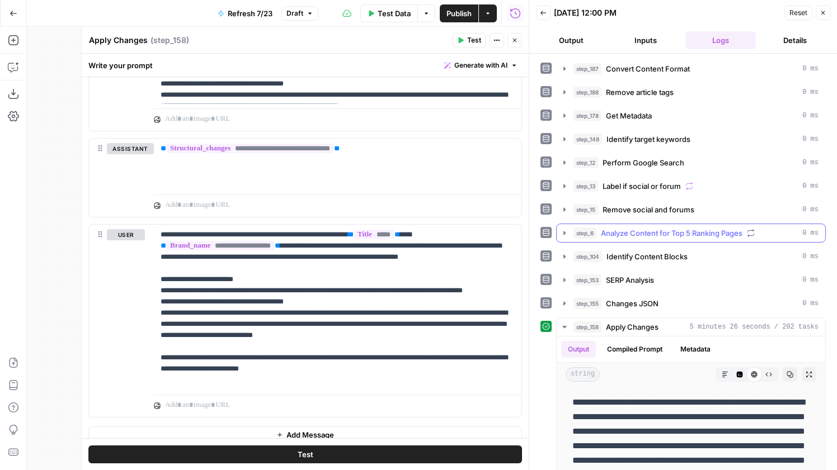
click at [640, 245] on div "**********" at bounding box center [682, 337] width 285 height 557
click at [641, 239] on button "step_6 Analyze Content for Top 5 Ranking Pages 0 ms" at bounding box center [690, 233] width 268 height 18
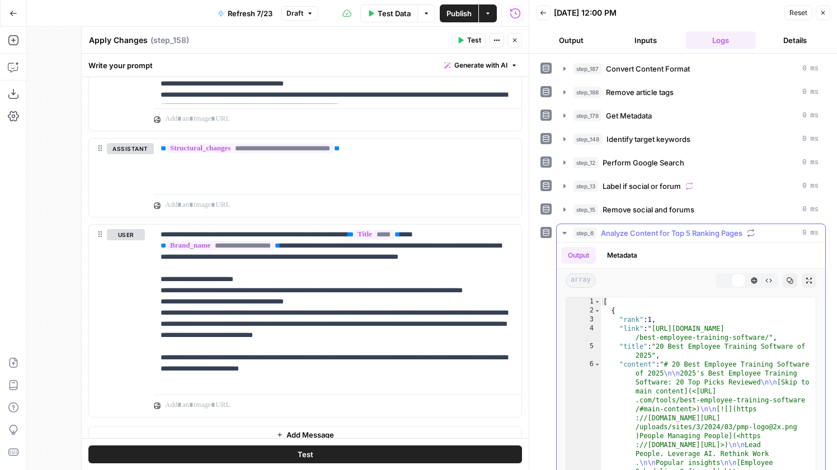
click at [641, 239] on button "step_6 Analyze Content for Top 5 Ranking Pages 0 ms" at bounding box center [690, 233] width 268 height 18
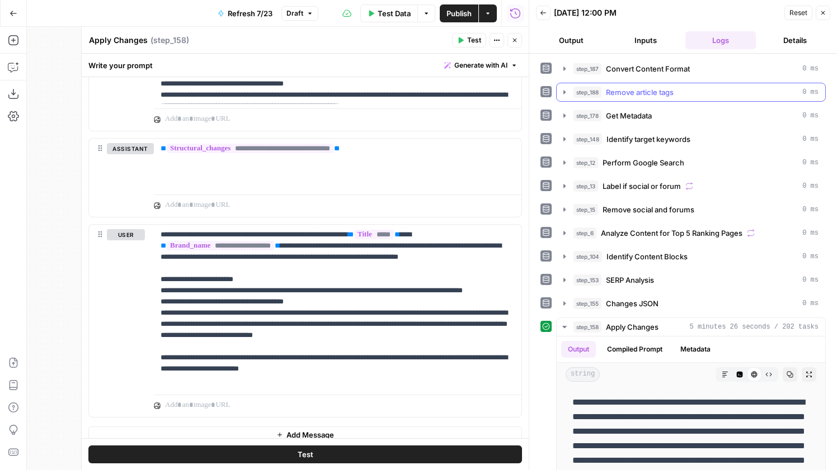
click at [648, 91] on span "Remove article tags" at bounding box center [640, 92] width 68 height 11
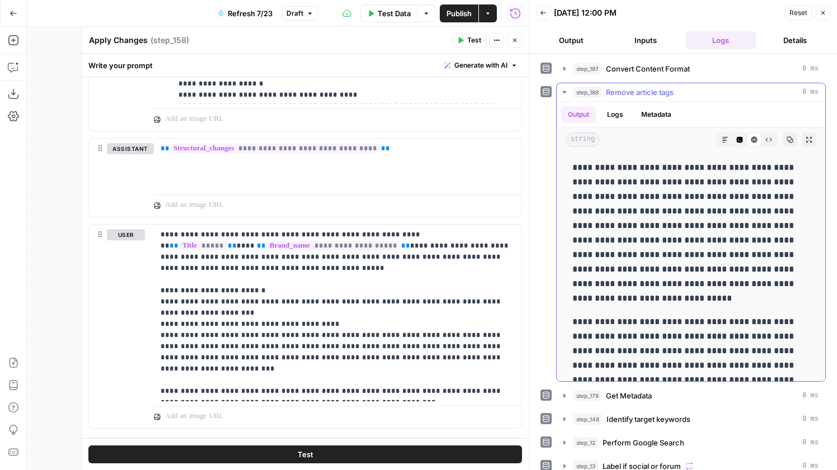
click at [654, 91] on span "Remove article tags" at bounding box center [640, 92] width 68 height 11
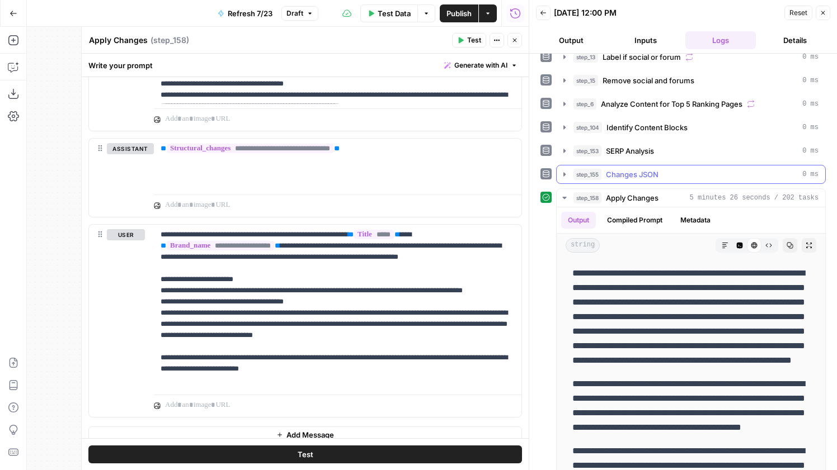
scroll to position [152, 0]
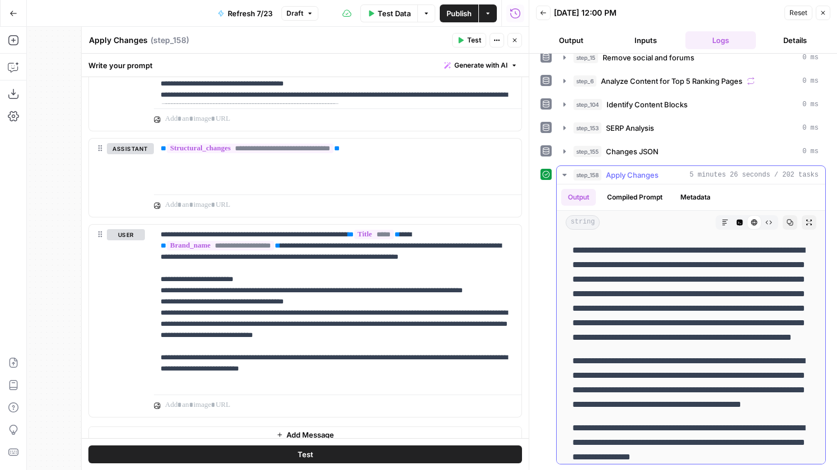
click at [606, 176] on div "step_158 Apply Changes 5 minutes 26 seconds / 202 tasks" at bounding box center [695, 174] width 245 height 11
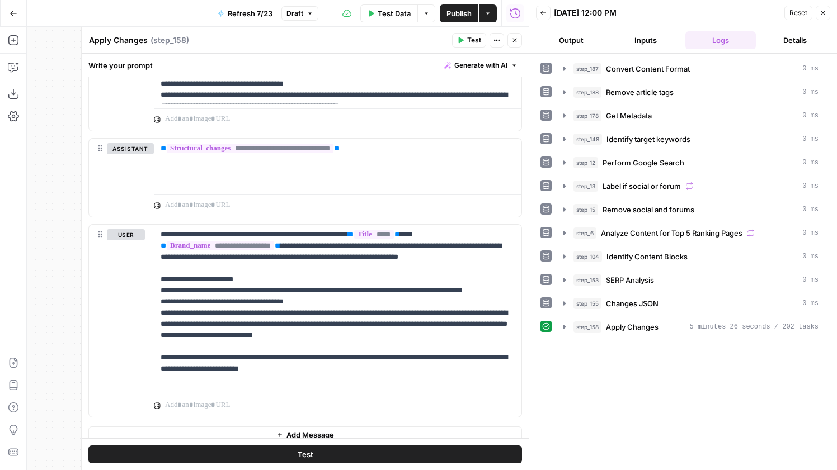
click at [518, 44] on button "Close" at bounding box center [514, 40] width 15 height 15
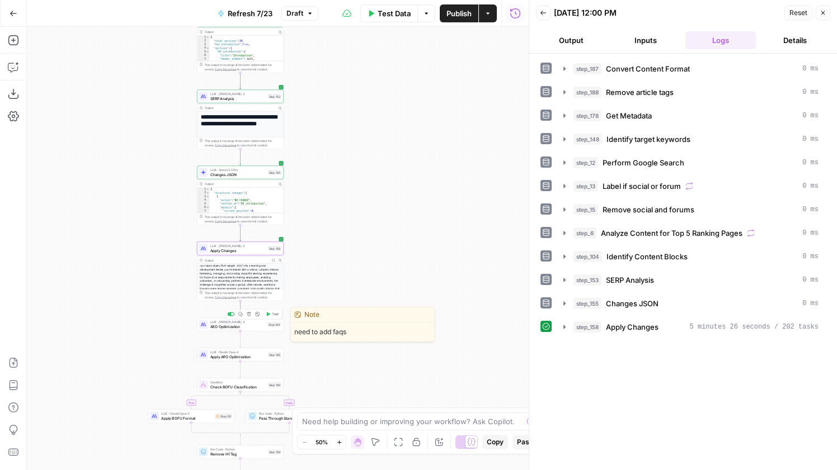
click at [267, 316] on button "Test" at bounding box center [271, 314] width 17 height 7
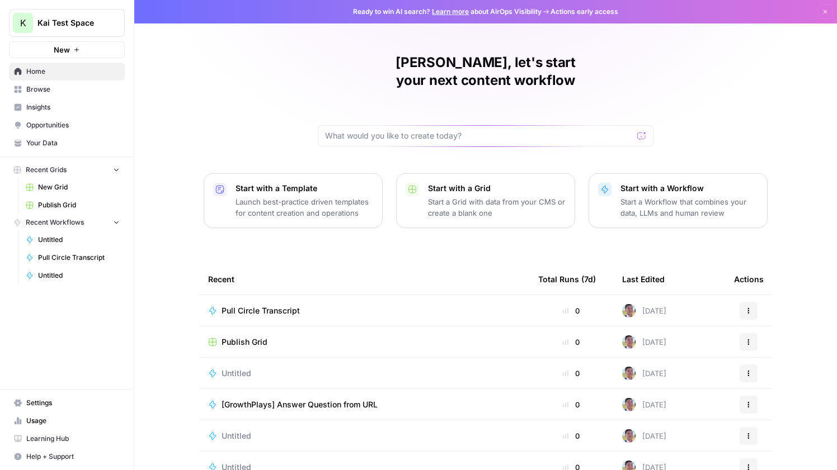
click at [251, 337] on span "Publish Grid" at bounding box center [244, 342] width 46 height 11
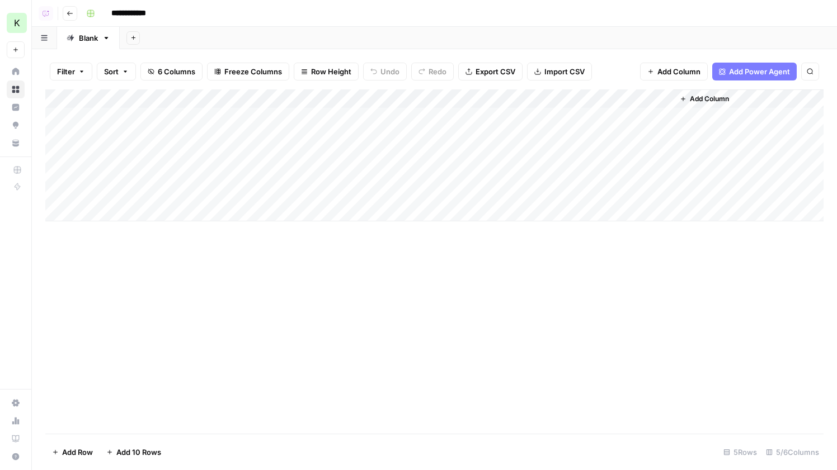
click at [708, 96] on span "Add Column" at bounding box center [708, 99] width 39 height 10
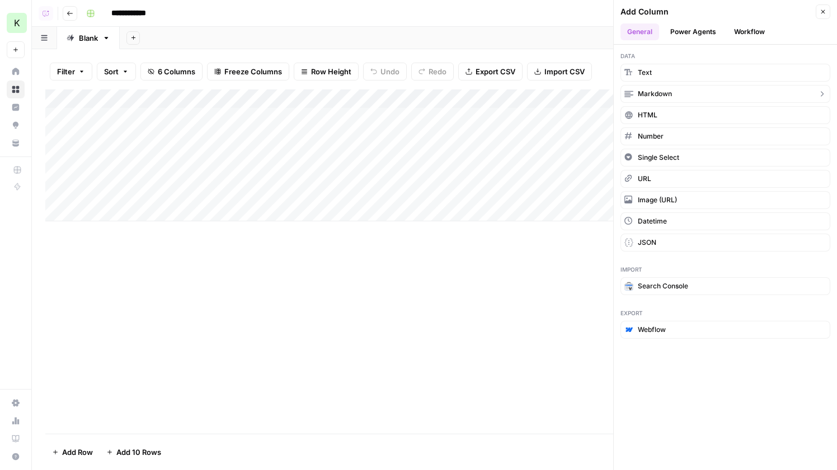
click at [665, 92] on span "Markdown" at bounding box center [654, 94] width 34 height 10
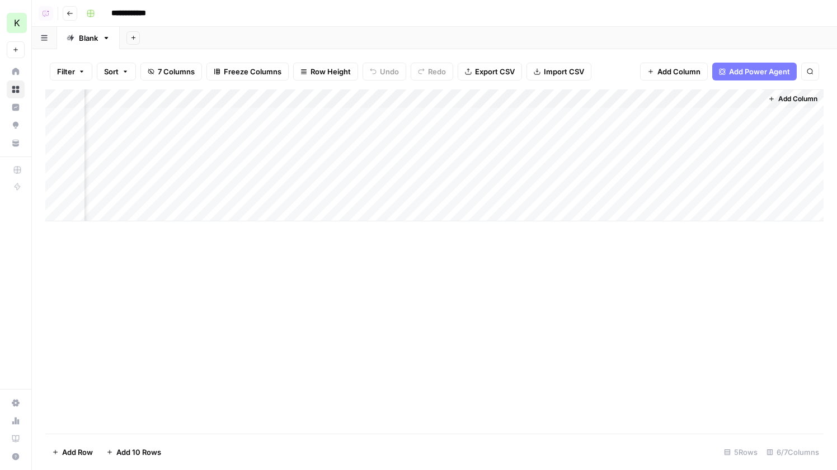
click at [654, 117] on div "Add Column" at bounding box center [434, 155] width 778 height 132
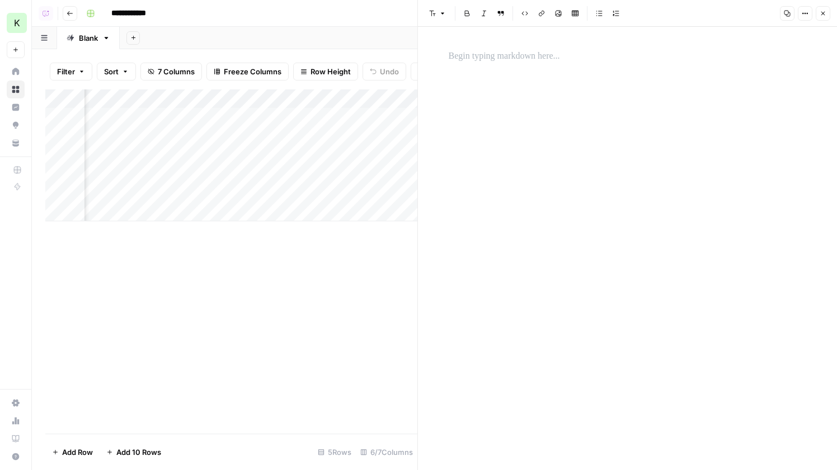
click at [575, 95] on div at bounding box center [627, 248] width 371 height 443
click at [559, 68] on div at bounding box center [627, 56] width 371 height 23
click at [448, 79] on link "**********" at bounding box center [534, 79] width 172 height 8
click at [711, 56] on p "**********" at bounding box center [627, 56] width 358 height 15
click at [802, 12] on icon "button" at bounding box center [804, 13] width 7 height 7
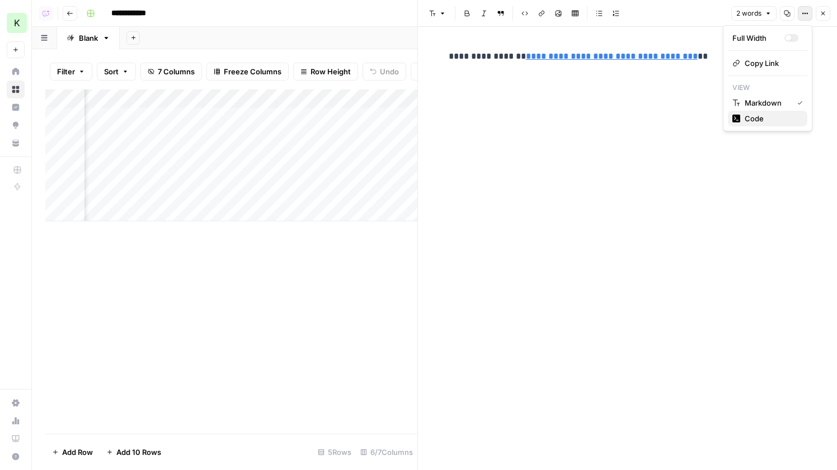
click at [772, 114] on span "Code" at bounding box center [771, 118] width 54 height 11
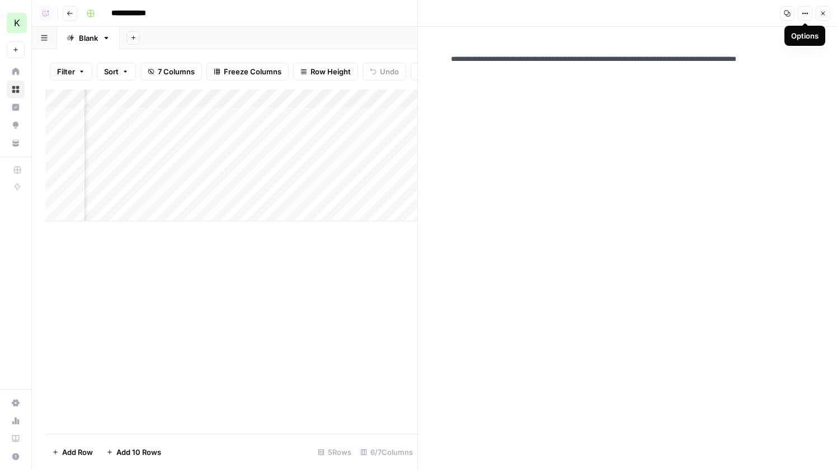
click at [455, 58] on textarea "**********" at bounding box center [627, 65] width 371 height 40
click at [702, 59] on textarea "**********" at bounding box center [627, 65] width 371 height 40
click at [636, 70] on textarea "**********" at bounding box center [627, 65] width 371 height 40
drag, startPoint x: 645, startPoint y: 72, endPoint x: 440, endPoint y: 70, distance: 205.2
click at [440, 70] on div "**********" at bounding box center [627, 248] width 419 height 443
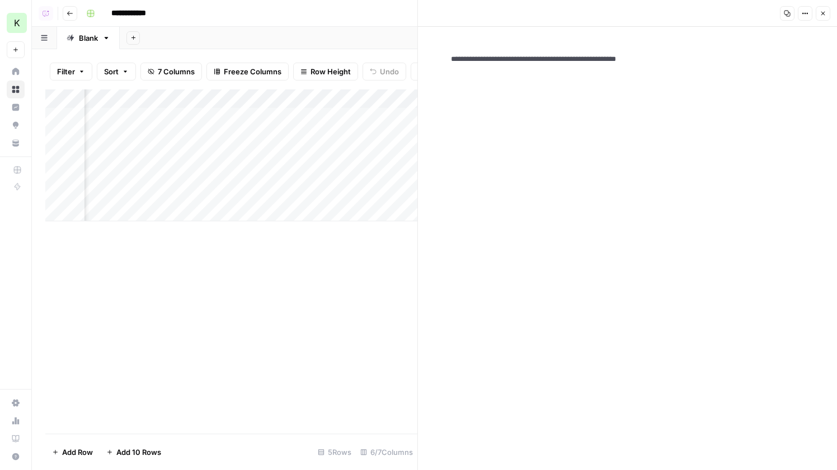
click at [706, 58] on textarea "**********" at bounding box center [627, 65] width 371 height 40
click at [533, 56] on textarea "**********" at bounding box center [627, 65] width 371 height 40
type textarea "**********"
click at [833, 2] on header "Copy Options Close" at bounding box center [627, 13] width 419 height 27
click at [823, 12] on icon "button" at bounding box center [822, 13] width 7 height 7
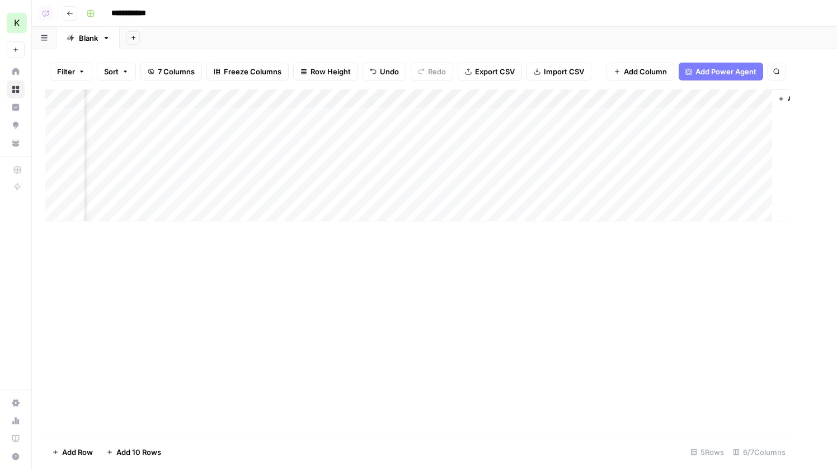
scroll to position [0, 60]
click at [700, 117] on div "Add Column" at bounding box center [434, 155] width 778 height 132
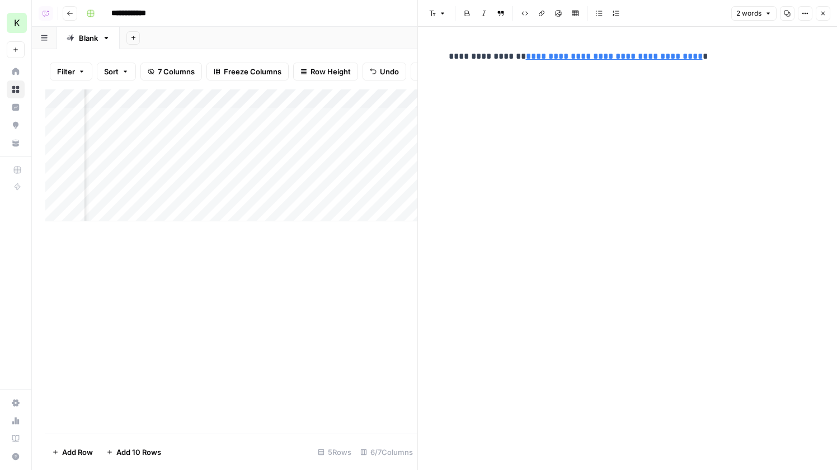
click at [807, 10] on icon "button" at bounding box center [804, 13] width 7 height 7
click at [755, 122] on span "Code" at bounding box center [771, 118] width 54 height 11
click at [518, 59] on textarea "**********" at bounding box center [627, 65] width 371 height 40
type textarea "**********"
click at [826, 12] on button "Close" at bounding box center [822, 13] width 15 height 15
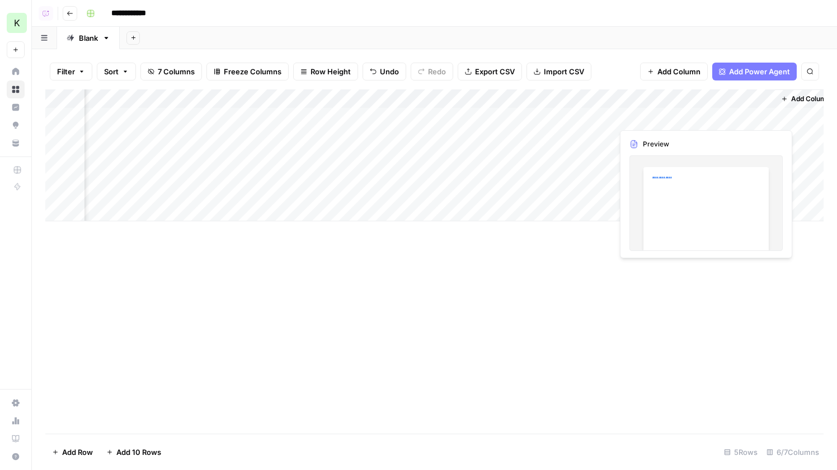
click at [676, 123] on div "Add Column" at bounding box center [434, 155] width 778 height 132
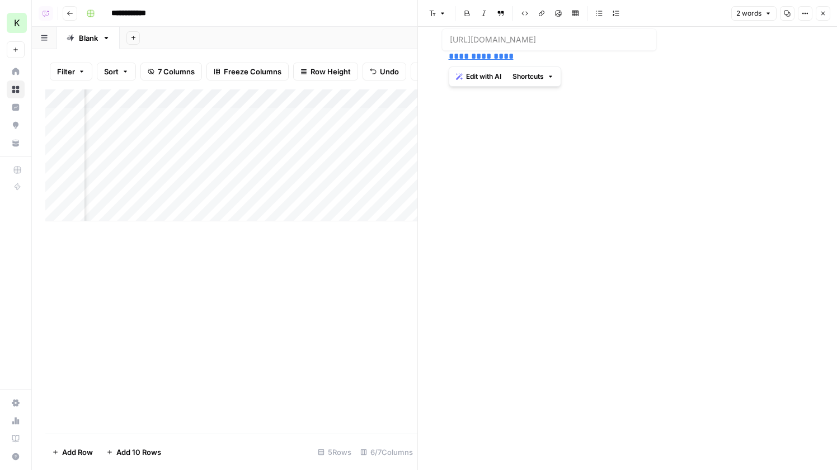
drag, startPoint x: 516, startPoint y: 60, endPoint x: 420, endPoint y: 55, distance: 95.7
click at [420, 55] on div "**********" at bounding box center [626, 235] width 419 height 470
copy link "**********"
click at [530, 62] on p "**********" at bounding box center [627, 56] width 358 height 15
drag, startPoint x: 521, startPoint y: 62, endPoint x: 441, endPoint y: 54, distance: 80.3
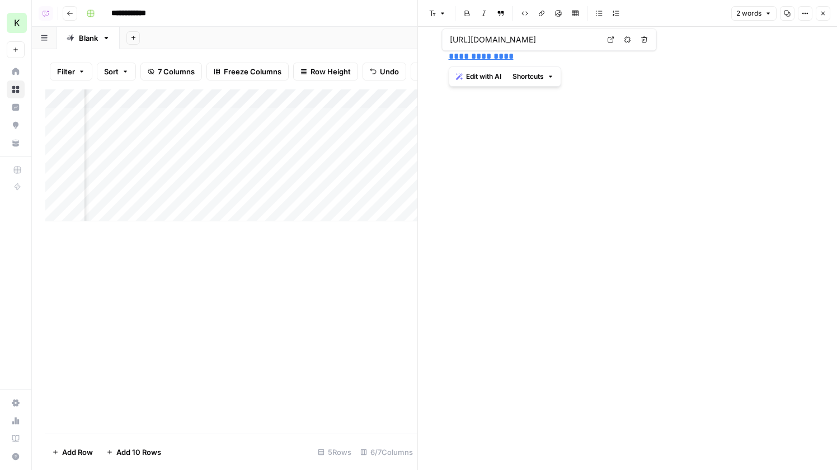
click at [442, 54] on div "**********" at bounding box center [627, 56] width 371 height 23
copy link "**********"
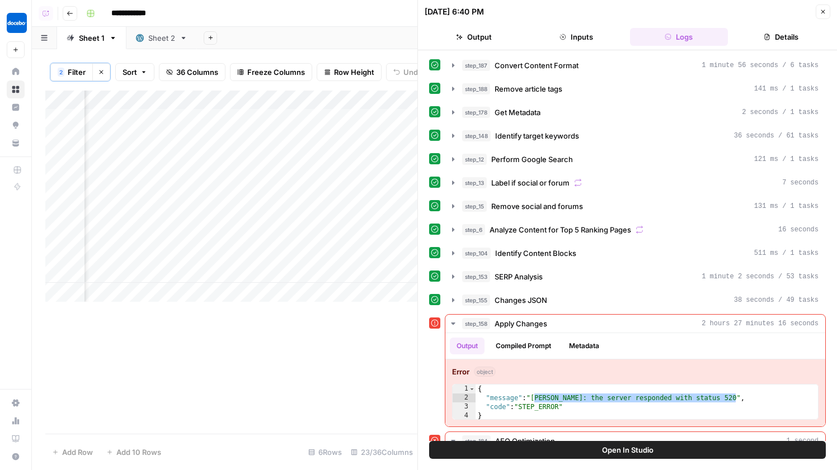
scroll to position [51, 0]
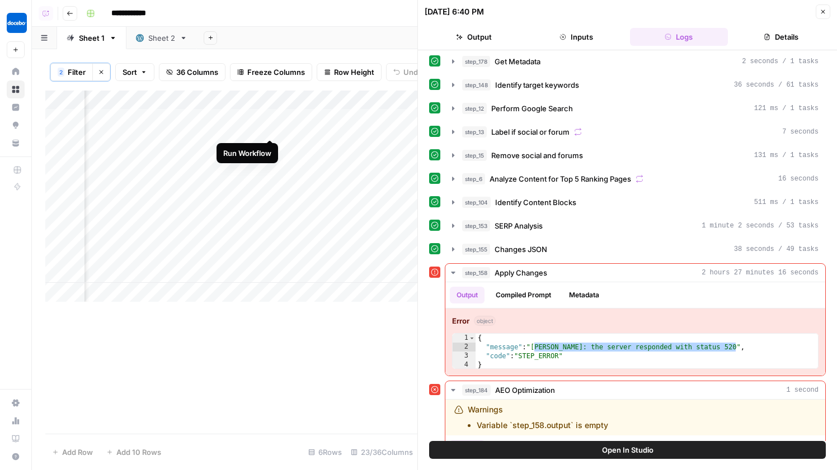
click at [270, 119] on div "Add Column" at bounding box center [231, 196] width 372 height 211
click at [268, 115] on div "Add Column" at bounding box center [231, 196] width 372 height 211
click at [318, 225] on div "Add Column" at bounding box center [231, 196] width 372 height 211
click at [274, 146] on div "Add Column" at bounding box center [231, 196] width 372 height 211
click at [268, 204] on div "Add Column" at bounding box center [231, 196] width 372 height 211
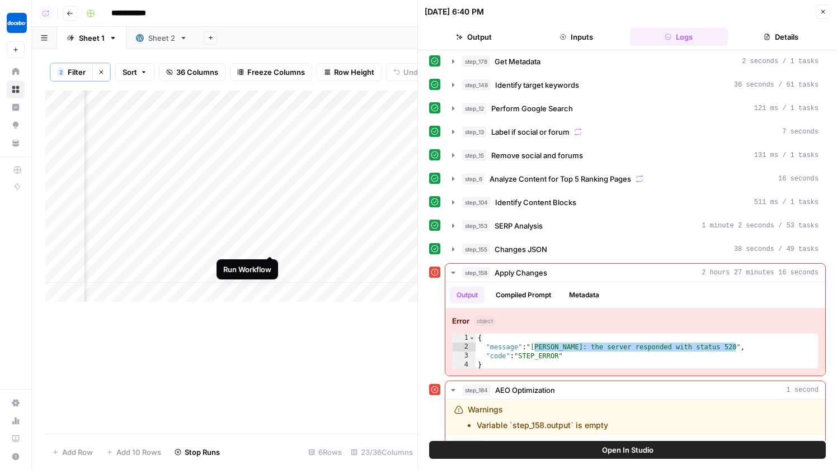
click at [271, 231] on div "Add Column" at bounding box center [231, 196] width 372 height 211
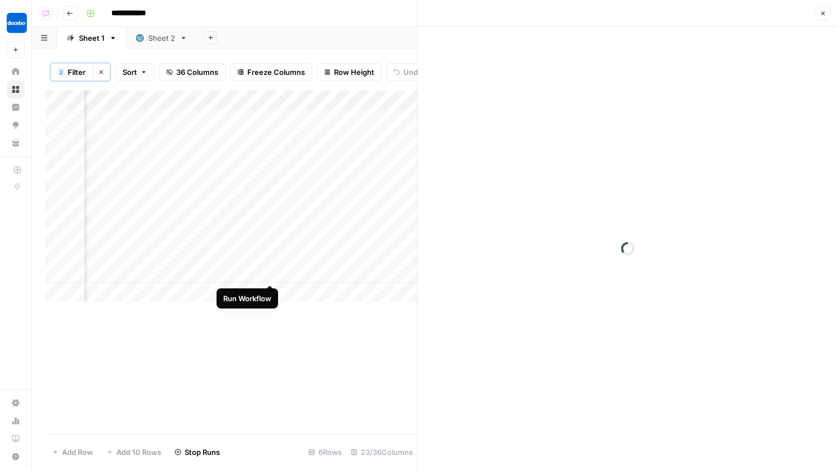
click at [271, 263] on div "Add Column" at bounding box center [231, 196] width 372 height 211
click at [270, 204] on div "Add Column" at bounding box center [231, 196] width 372 height 211
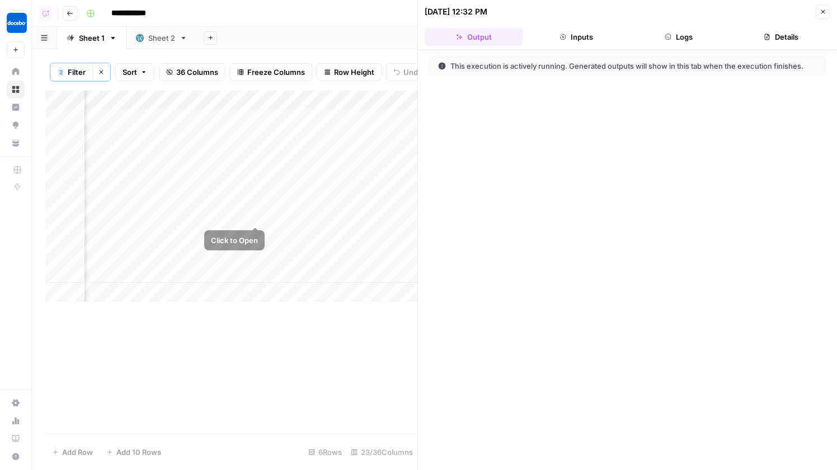
click at [254, 207] on div "Add Column" at bounding box center [231, 196] width 372 height 211
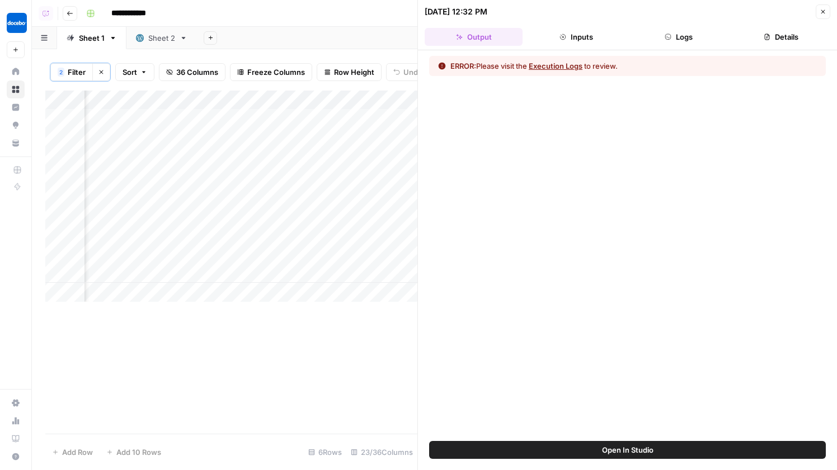
click at [677, 30] on button "Logs" at bounding box center [679, 37] width 98 height 18
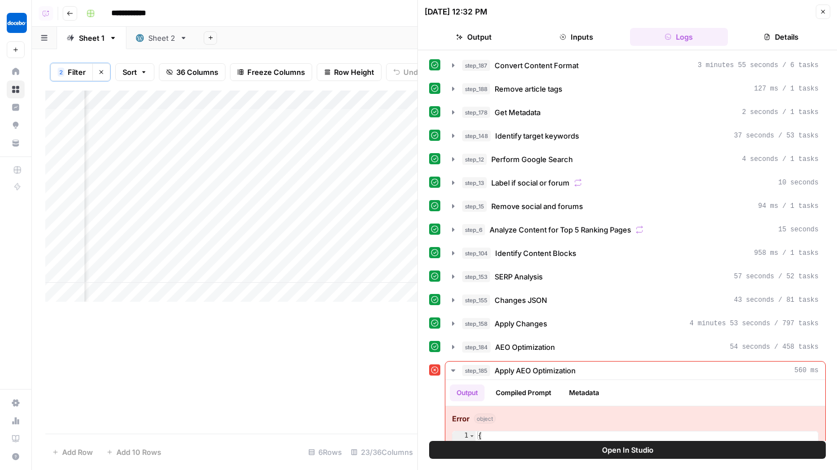
scroll to position [39, 0]
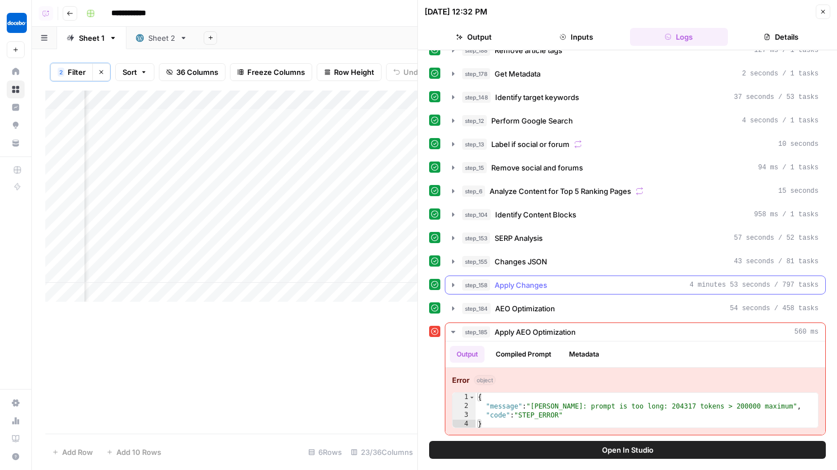
click at [566, 283] on div "step_158 Apply Changes 4 minutes 53 seconds / 797 tasks" at bounding box center [640, 285] width 356 height 11
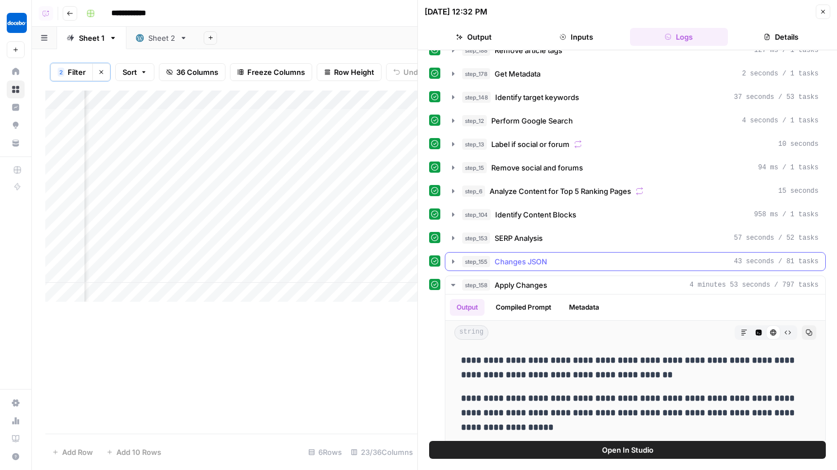
click at [525, 265] on span "Changes JSON" at bounding box center [520, 261] width 53 height 11
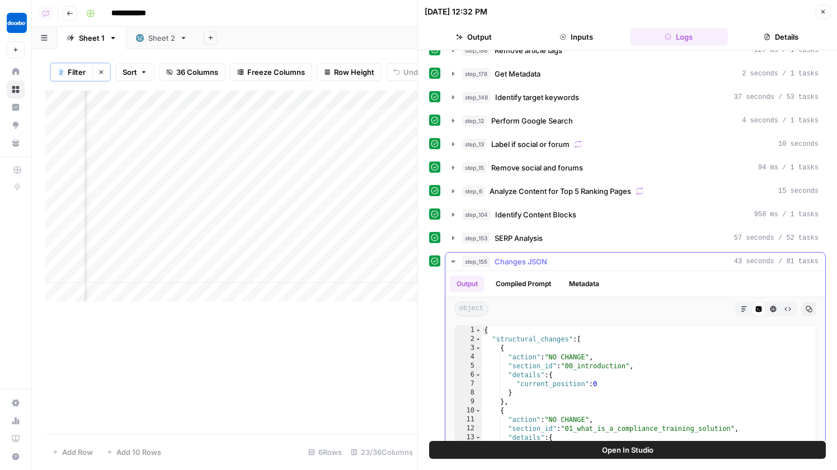
click at [525, 265] on span "Changes JSON" at bounding box center [520, 261] width 53 height 11
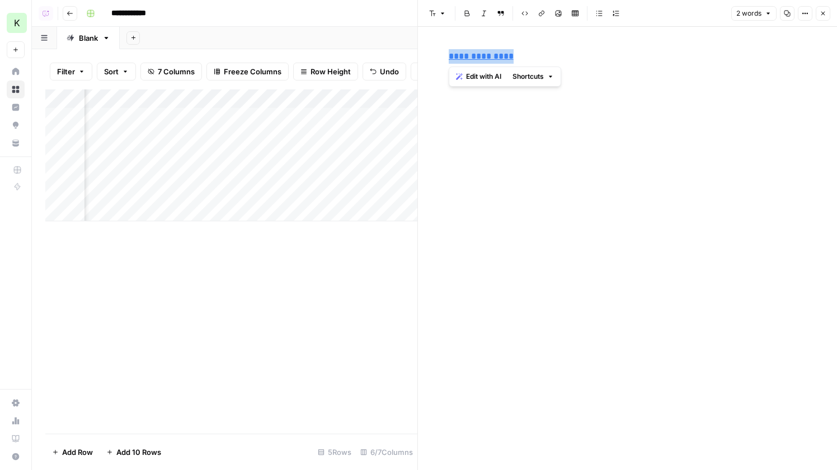
scroll to position [0, 60]
